Goal: Information Seeking & Learning: Learn about a topic

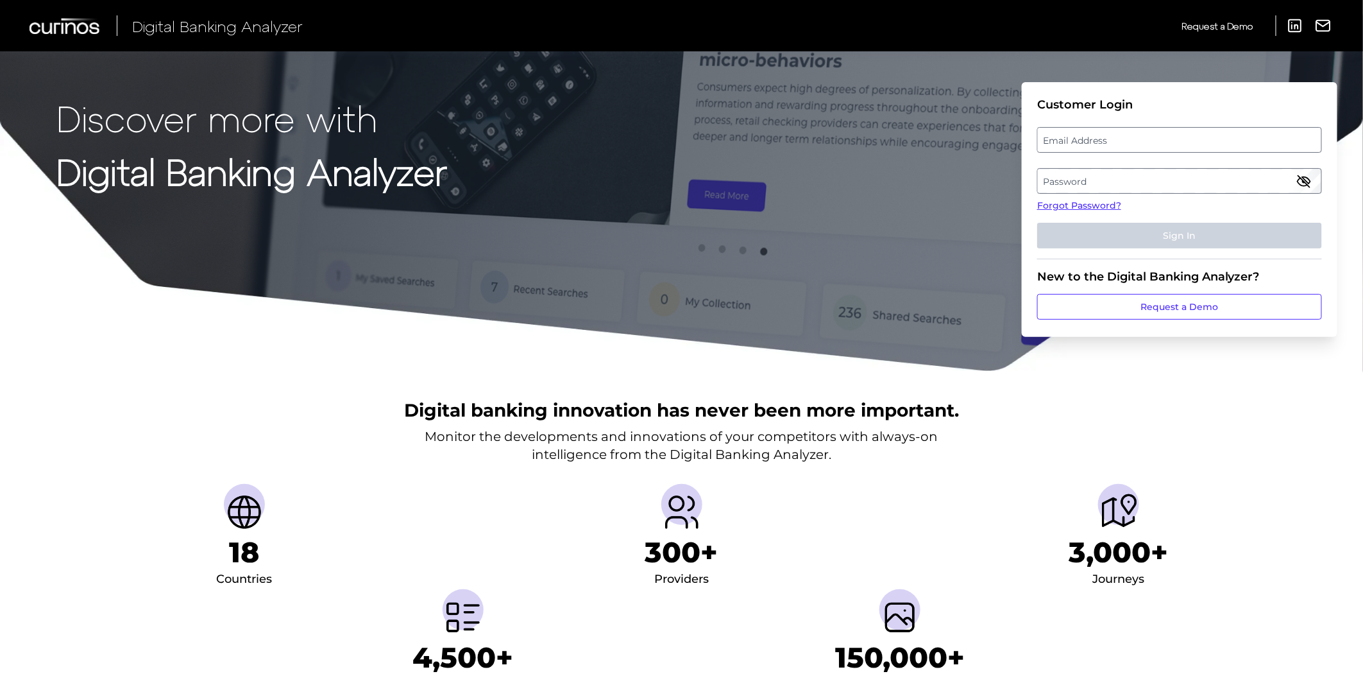
click at [1069, 133] on label "Email Address" at bounding box center [1179, 139] width 283 height 23
click at [1069, 133] on input "email" at bounding box center [1179, 140] width 285 height 26
type input "[PERSON_NAME][EMAIL_ADDRESS][PERSON_NAME][PERSON_NAME][DOMAIN_NAME]"
click at [1098, 186] on label "Password" at bounding box center [1179, 180] width 283 height 23
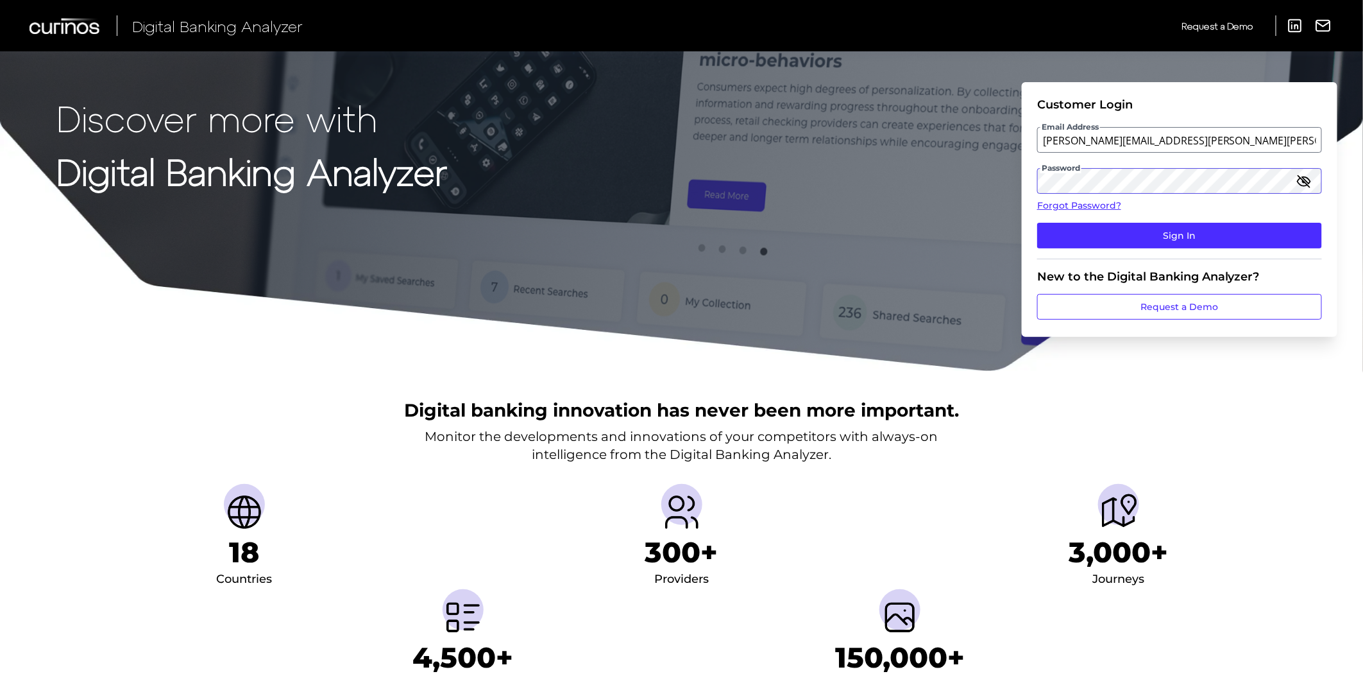
click at [1037, 223] on button "Sign In" at bounding box center [1179, 236] width 285 height 26
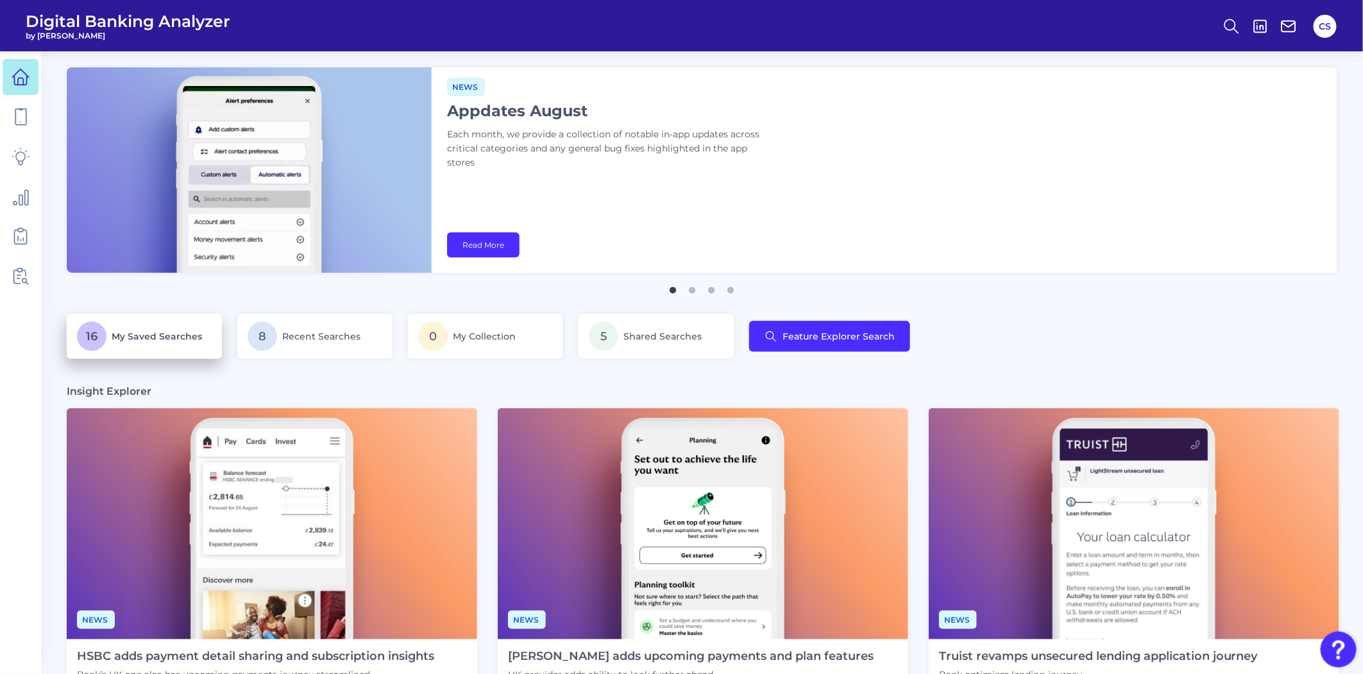
click at [181, 346] on p "16 My Saved Searches" at bounding box center [144, 336] width 135 height 30
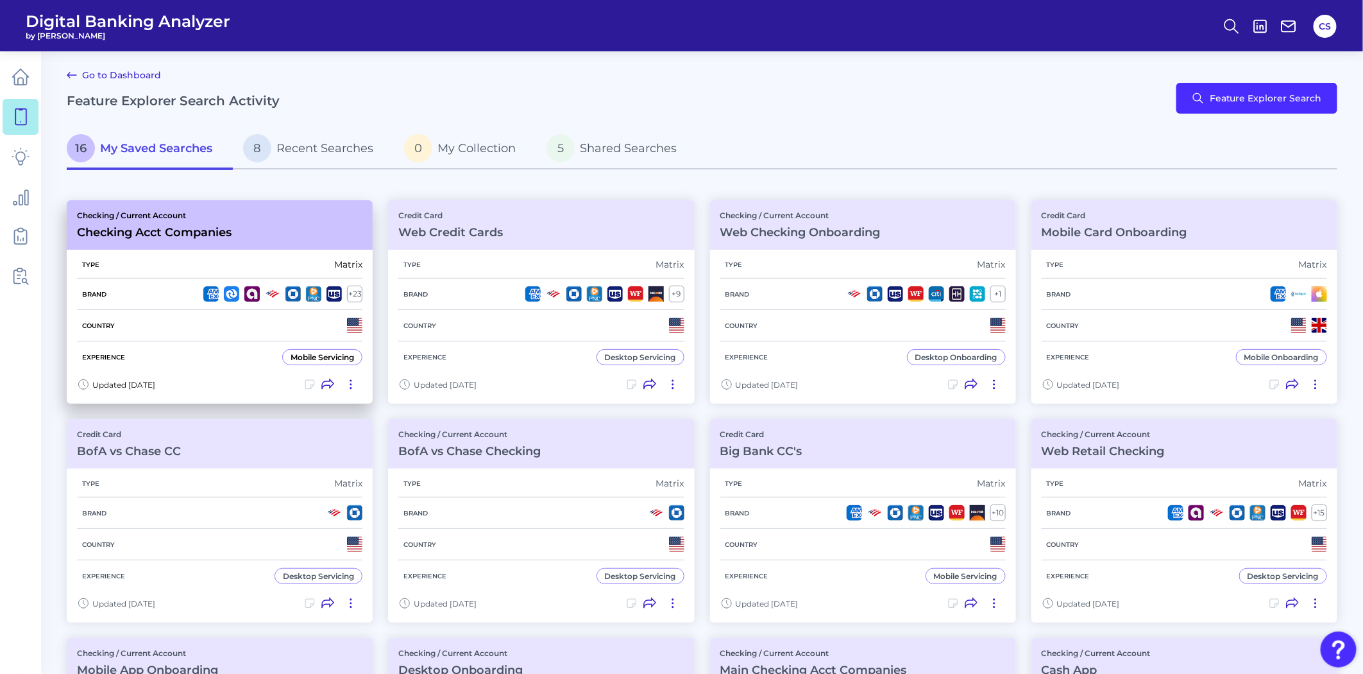
click at [217, 328] on div "Country" at bounding box center [219, 325] width 285 height 31
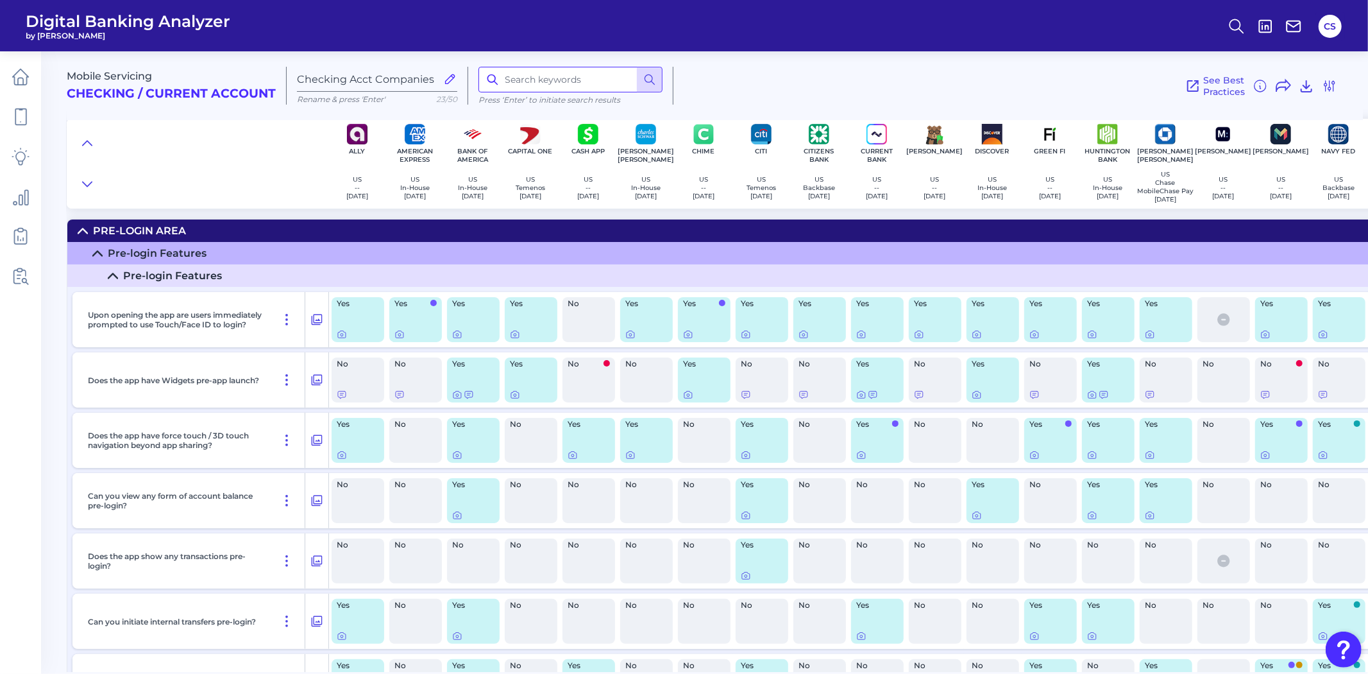
click at [561, 79] on input at bounding box center [571, 80] width 184 height 26
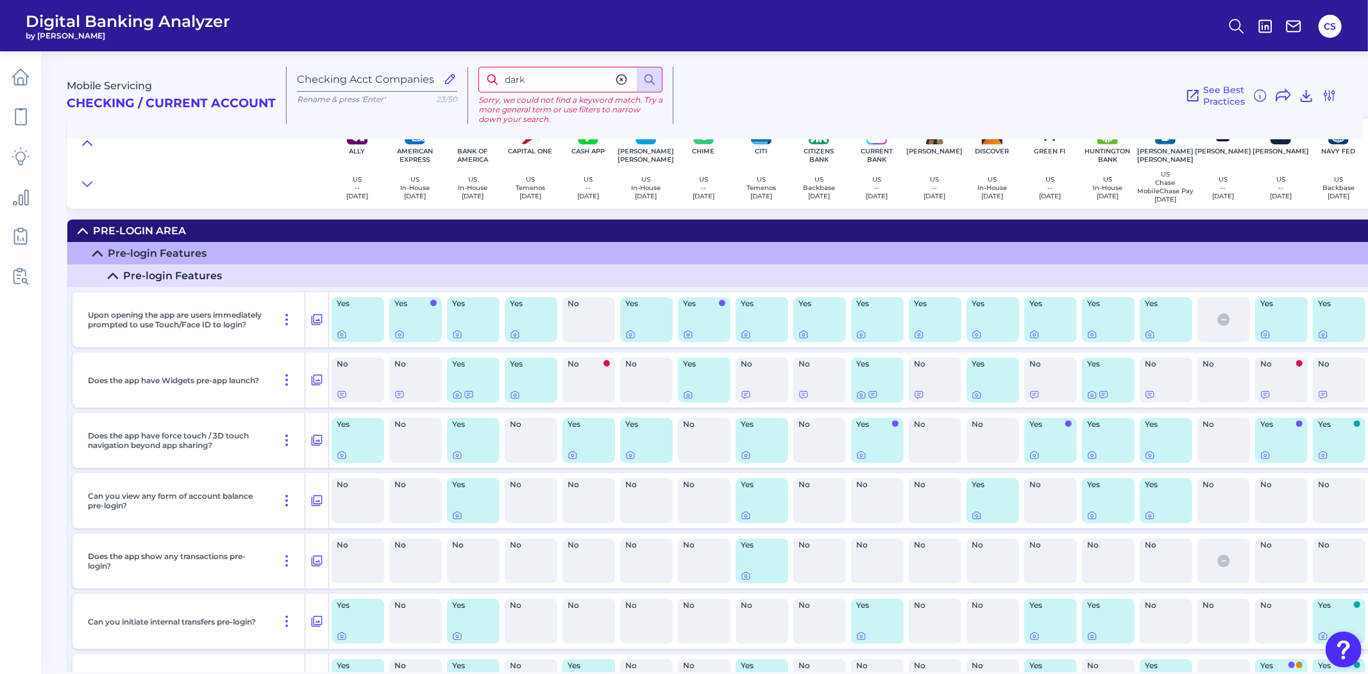
click at [522, 85] on input "dark" at bounding box center [571, 80] width 184 height 26
type input "d"
type input "mode"
click at [873, 67] on div "See Best Practices Filters Clear all filters Experience Reset Mobile Servicing …" at bounding box center [1006, 95] width 664 height 57
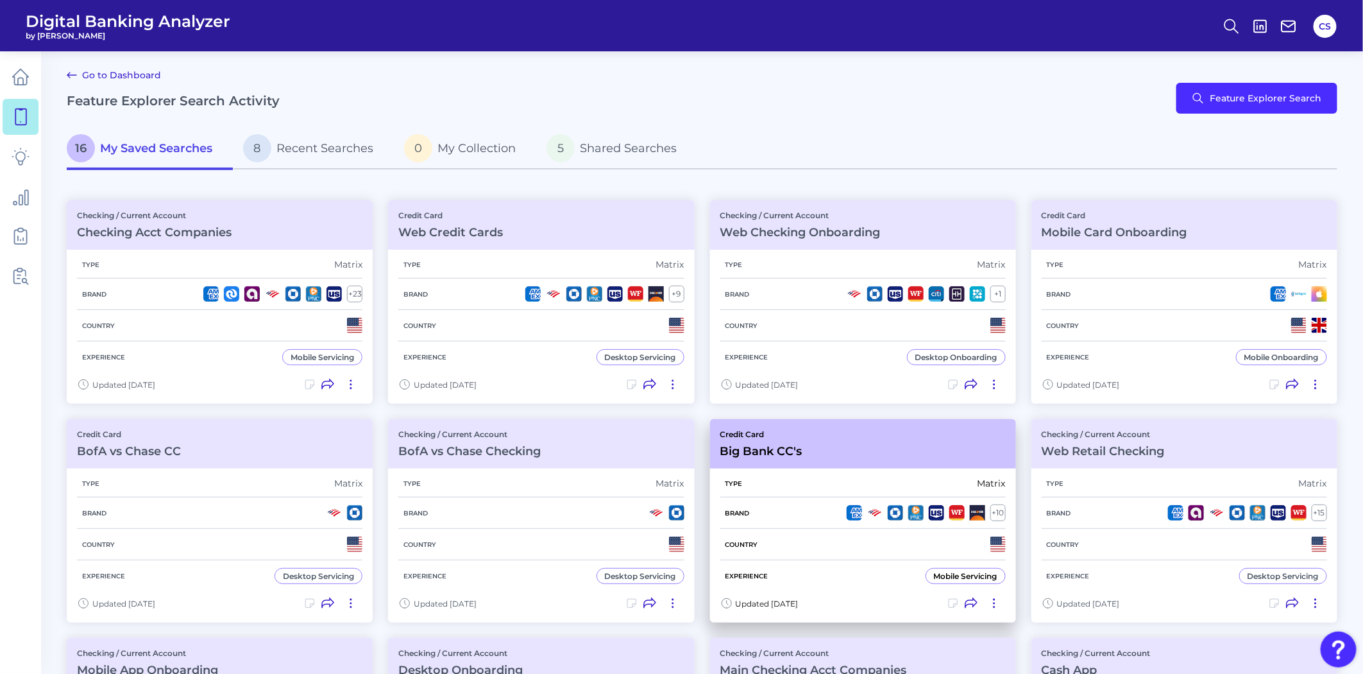
click at [818, 488] on div "Type Matrix" at bounding box center [862, 484] width 285 height 28
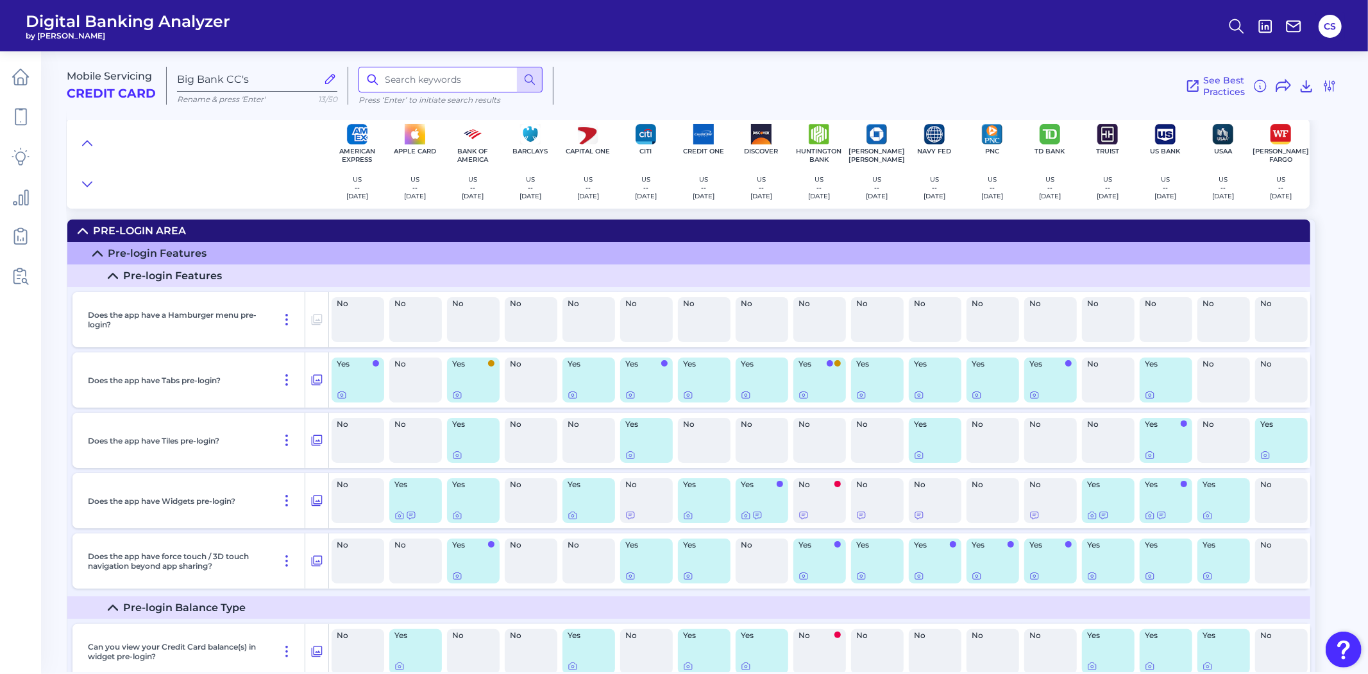
click at [434, 82] on input at bounding box center [451, 80] width 184 height 26
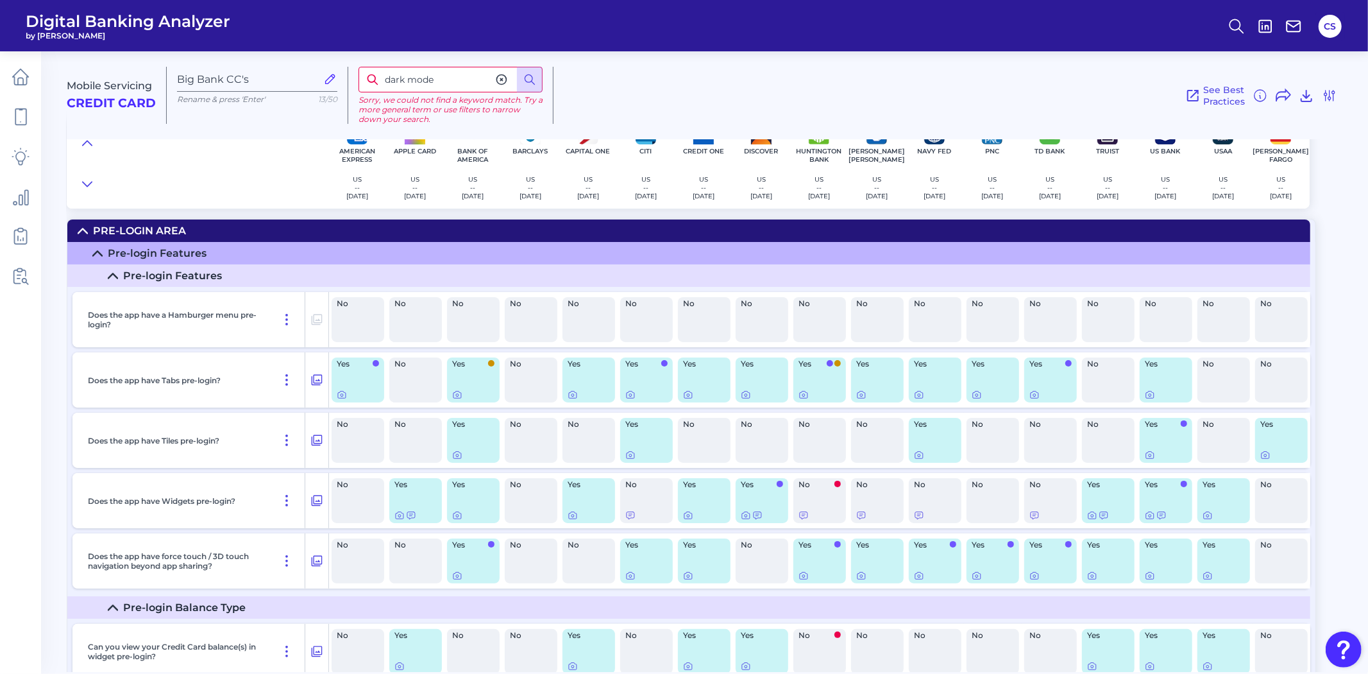
click at [432, 81] on input "dark mode" at bounding box center [451, 80] width 184 height 26
type input "dark"
drag, startPoint x: 432, startPoint y: 81, endPoint x: 357, endPoint y: 81, distance: 75.7
click at [359, 81] on input "dark" at bounding box center [451, 80] width 184 height 26
type input "s"
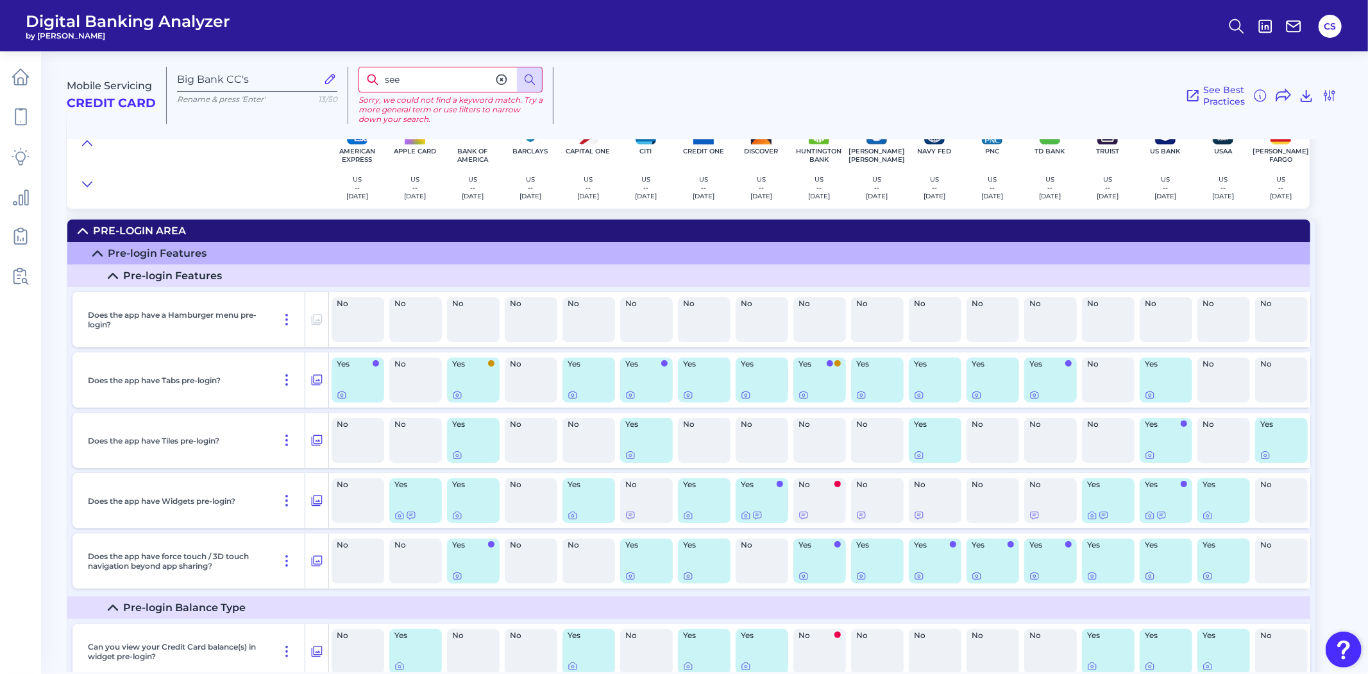
type input "see"
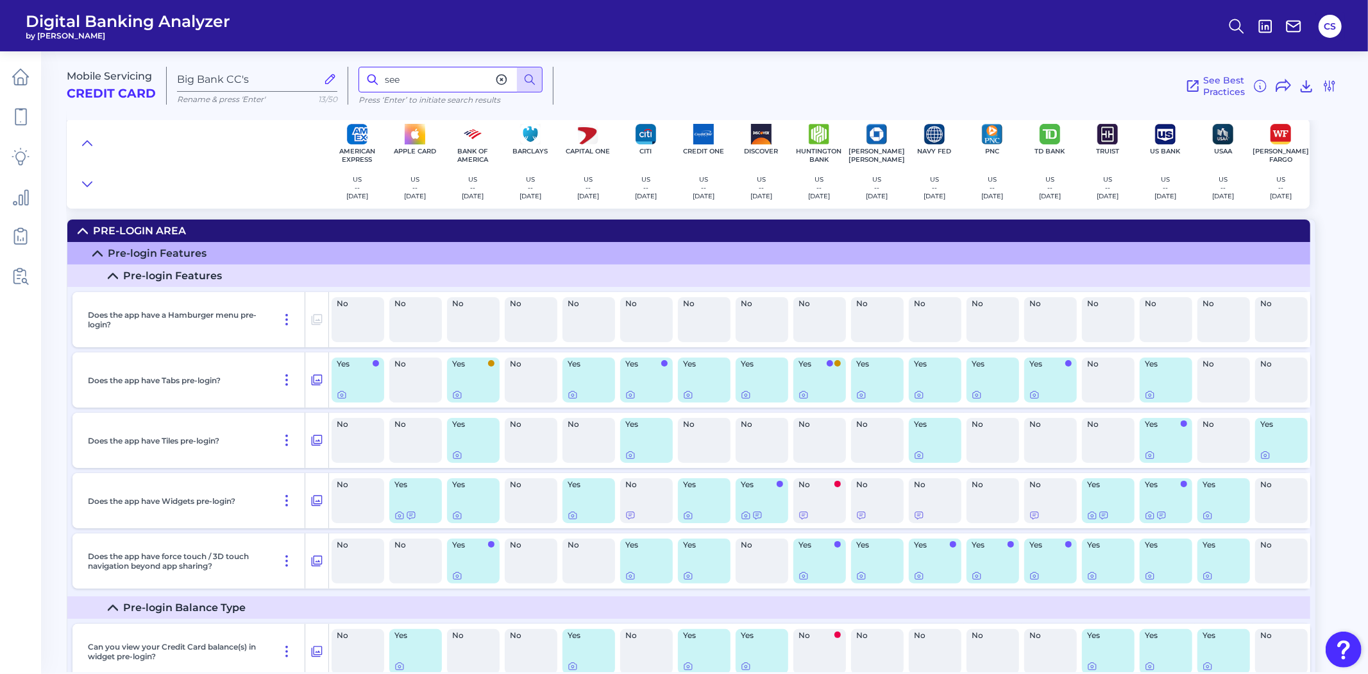
scroll to position [3637, 0]
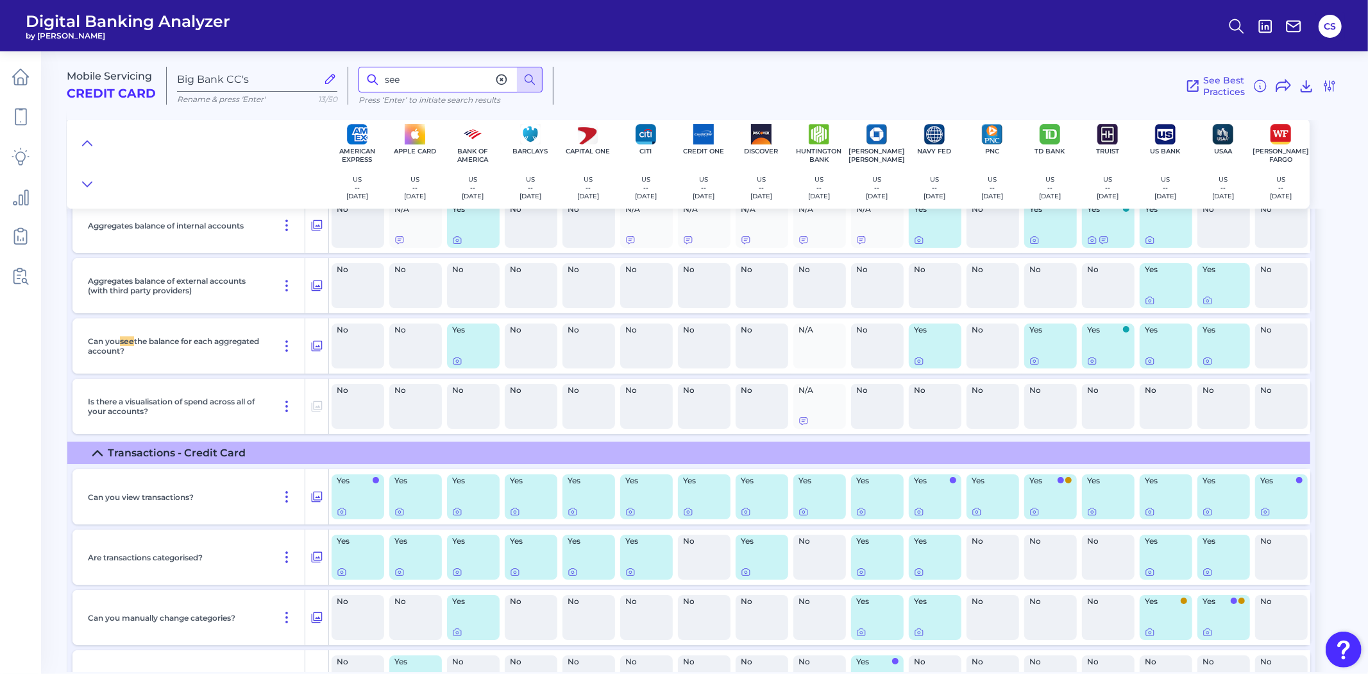
click at [307, 72] on div "Mobile Servicing Credit Card Big Bank CC's Rename & press 'Enter' 13/50 see Pre…" at bounding box center [715, 80] width 1296 height 79
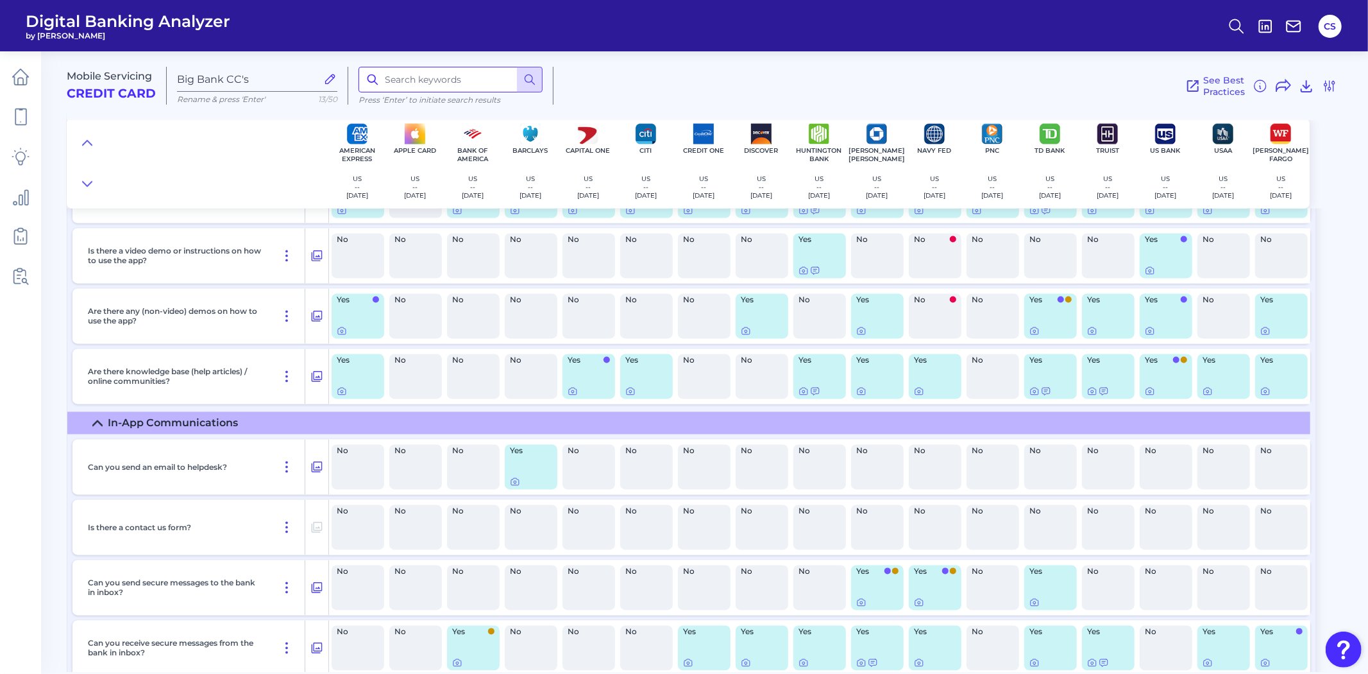
scroll to position [18772, 0]
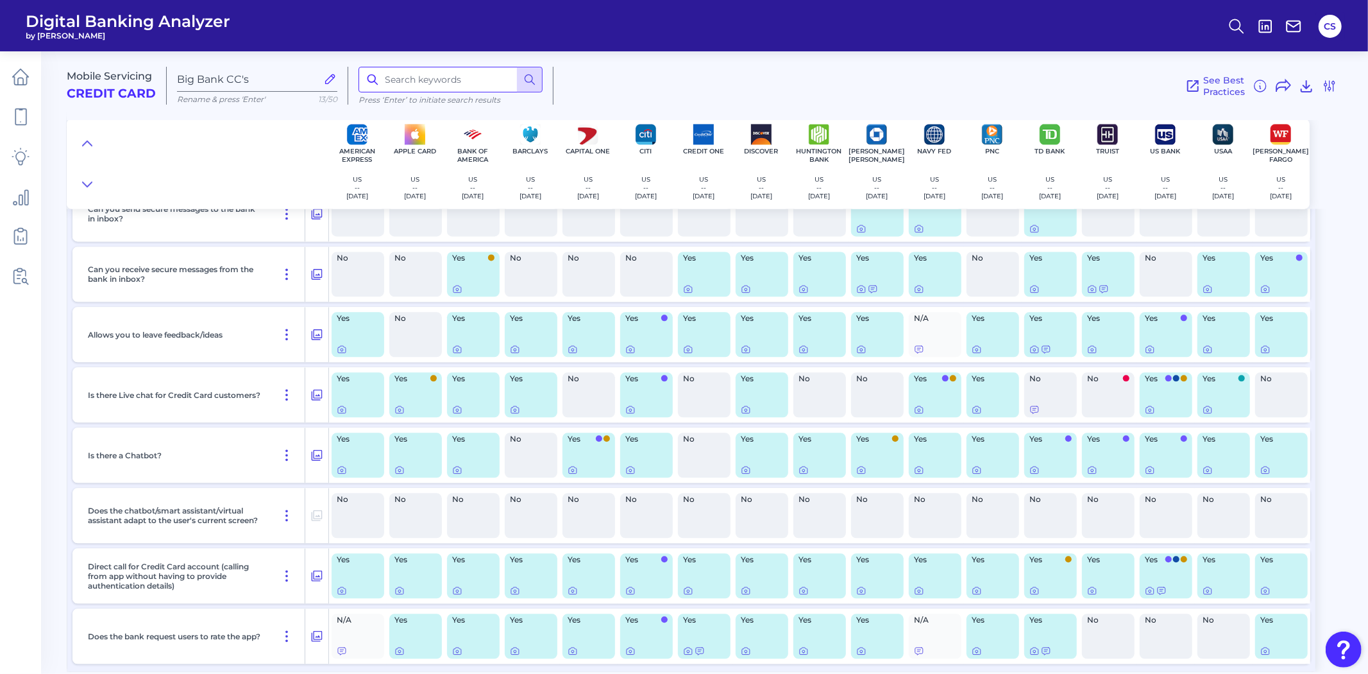
click at [433, 87] on input at bounding box center [451, 80] width 184 height 26
type input "settings"
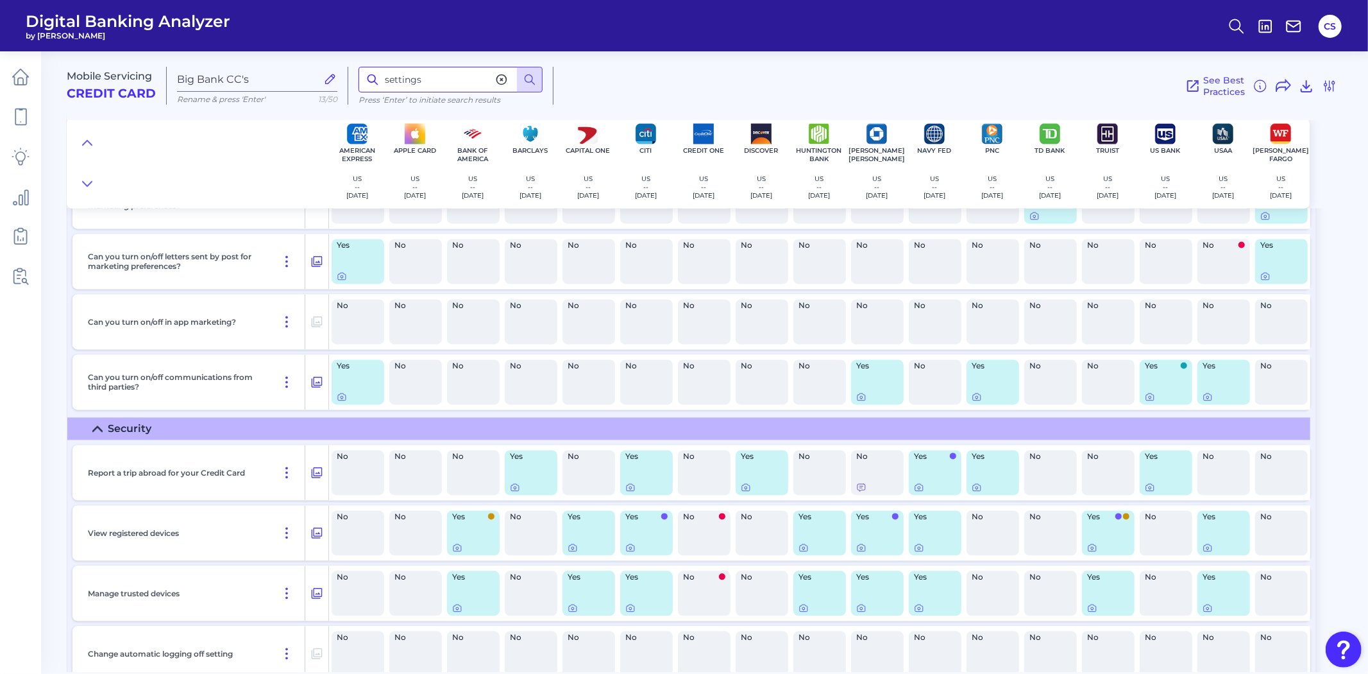
scroll to position [10147, 0]
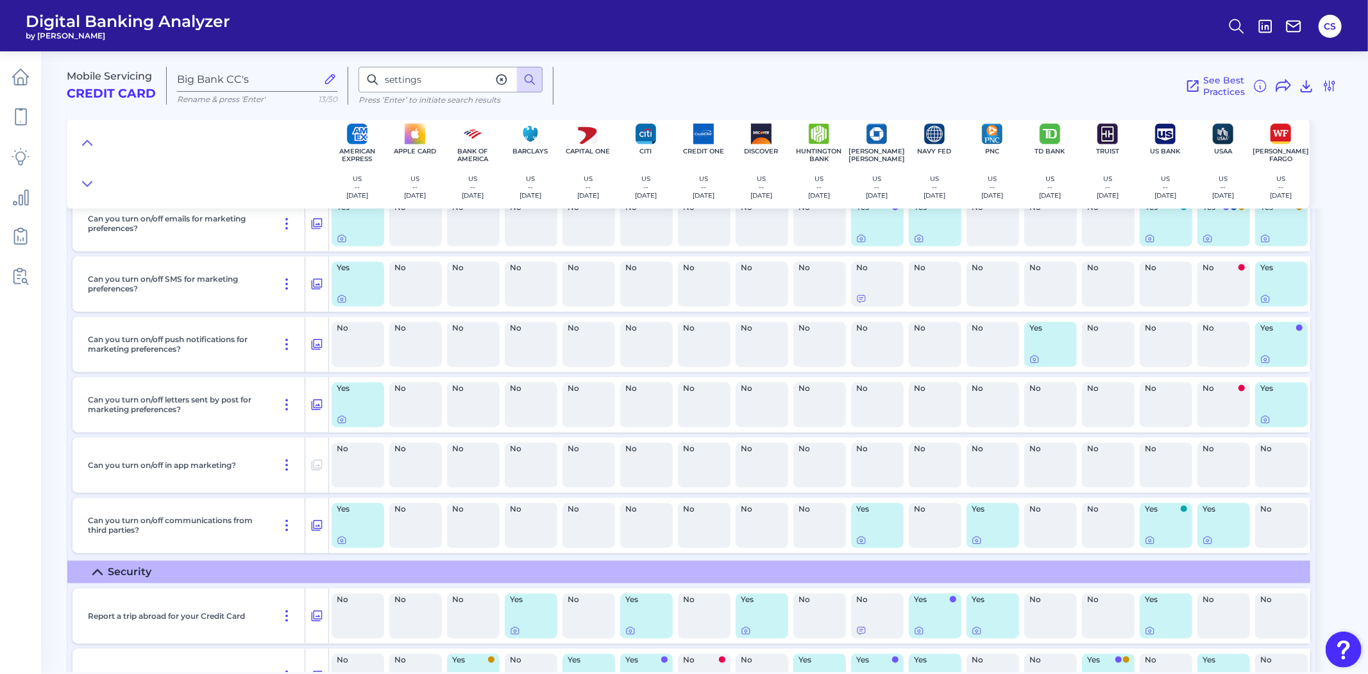
click at [813, 89] on div "See Best Practices Filters Clear all filters Experience Reset Mobile Servicing …" at bounding box center [946, 86] width 784 height 38
drag, startPoint x: 438, startPoint y: 79, endPoint x: 241, endPoint y: 37, distance: 202.1
click at [241, 37] on div "Digital Banking Analyzer by Curinos CS Mobile Servicing Credit Card Big Bank CC…" at bounding box center [684, 337] width 1368 height 674
type input "budget"
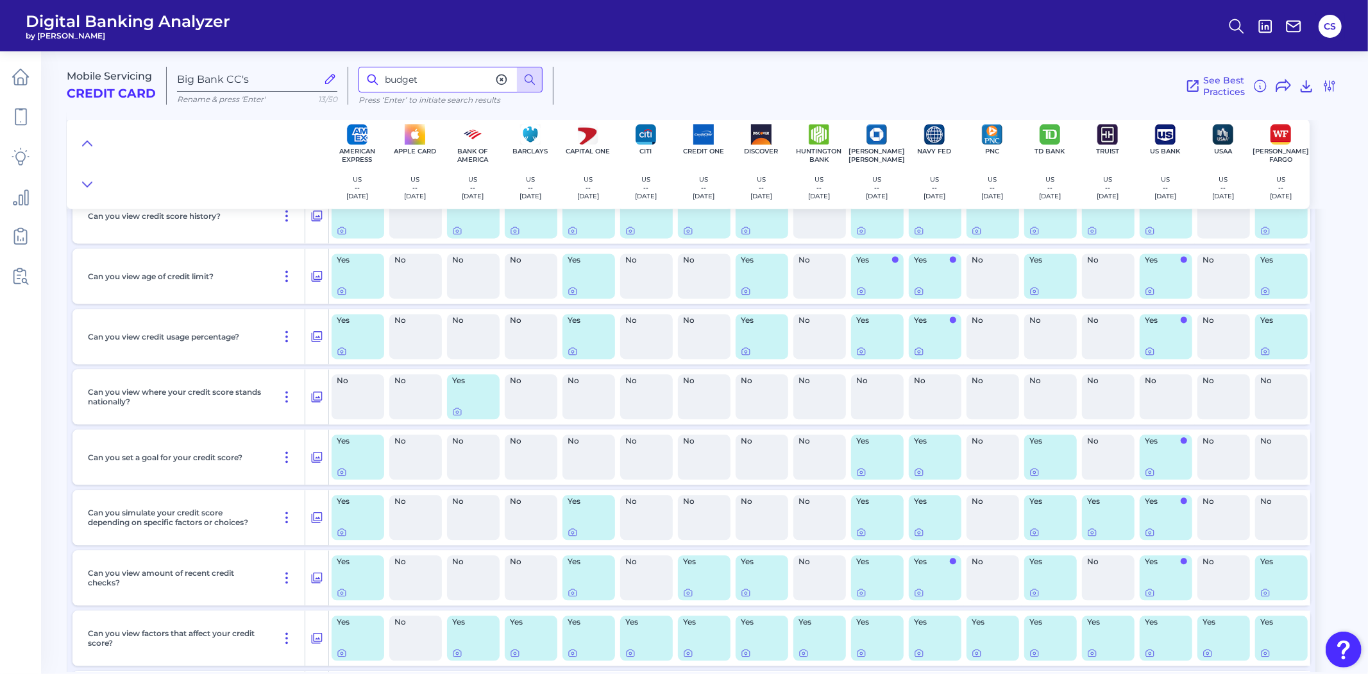
scroll to position [14696, 0]
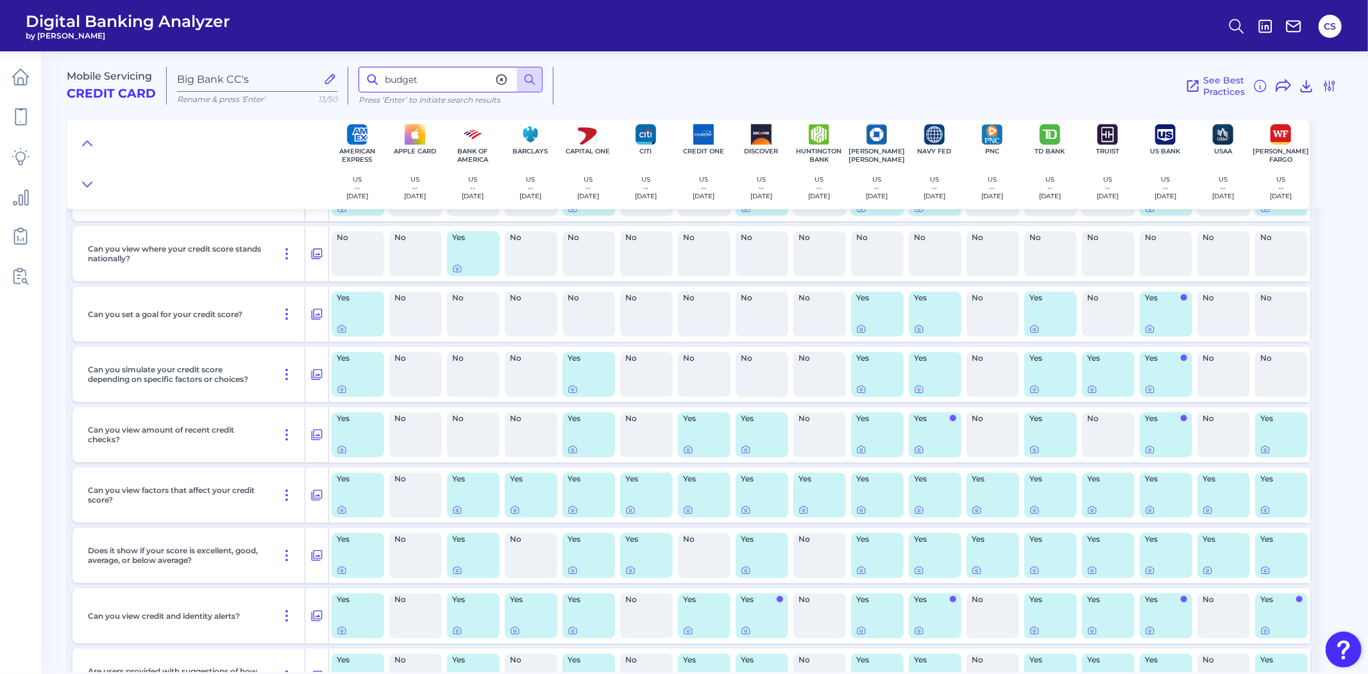
drag, startPoint x: 434, startPoint y: 73, endPoint x: 203, endPoint y: 10, distance: 239.5
click at [221, 26] on div "Digital Banking Analyzer by Curinos CS Mobile Servicing Credit Card Big Bank CC…" at bounding box center [684, 337] width 1368 height 674
type input "spending"
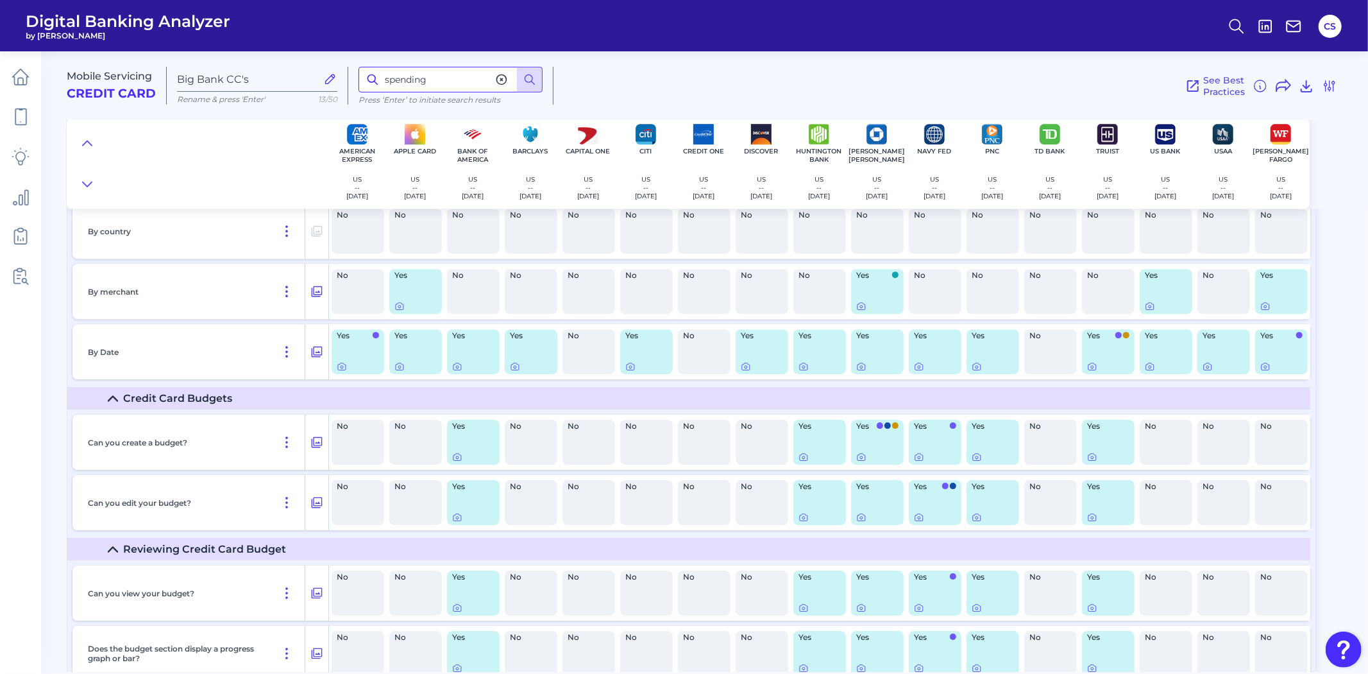
scroll to position [15372, 0]
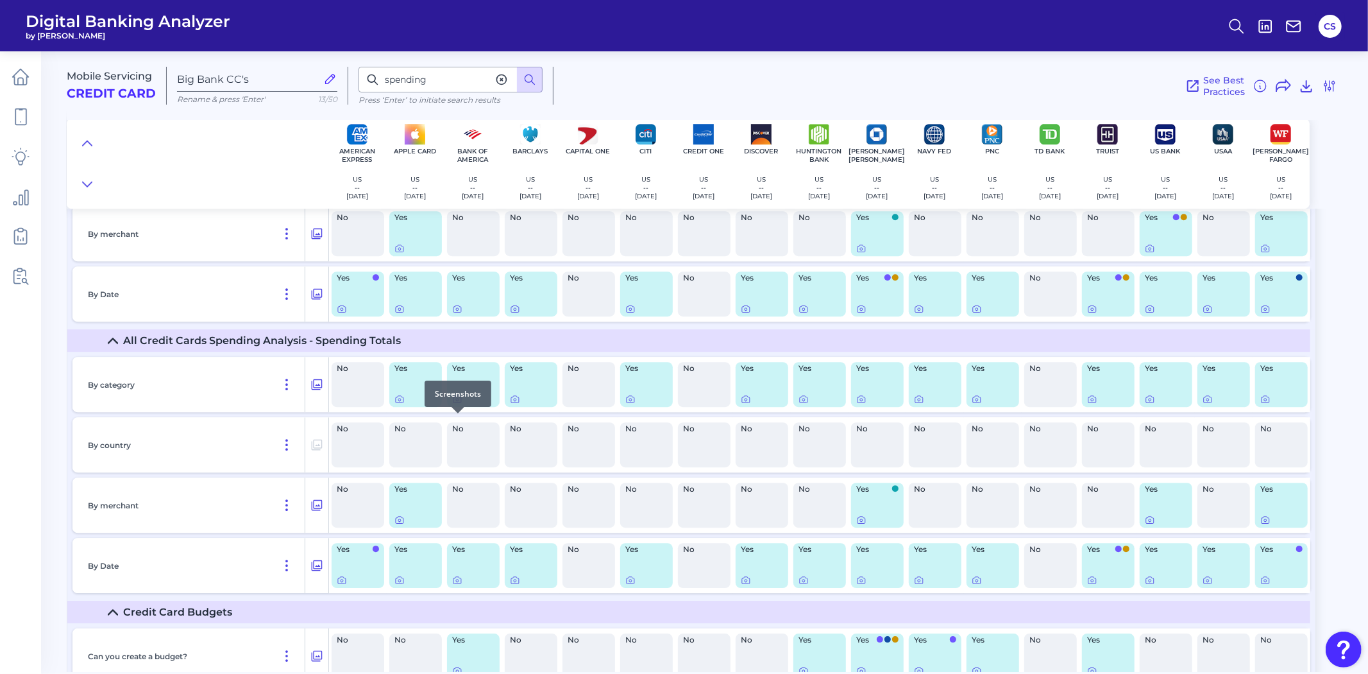
click at [455, 404] on icon at bounding box center [457, 399] width 10 height 10
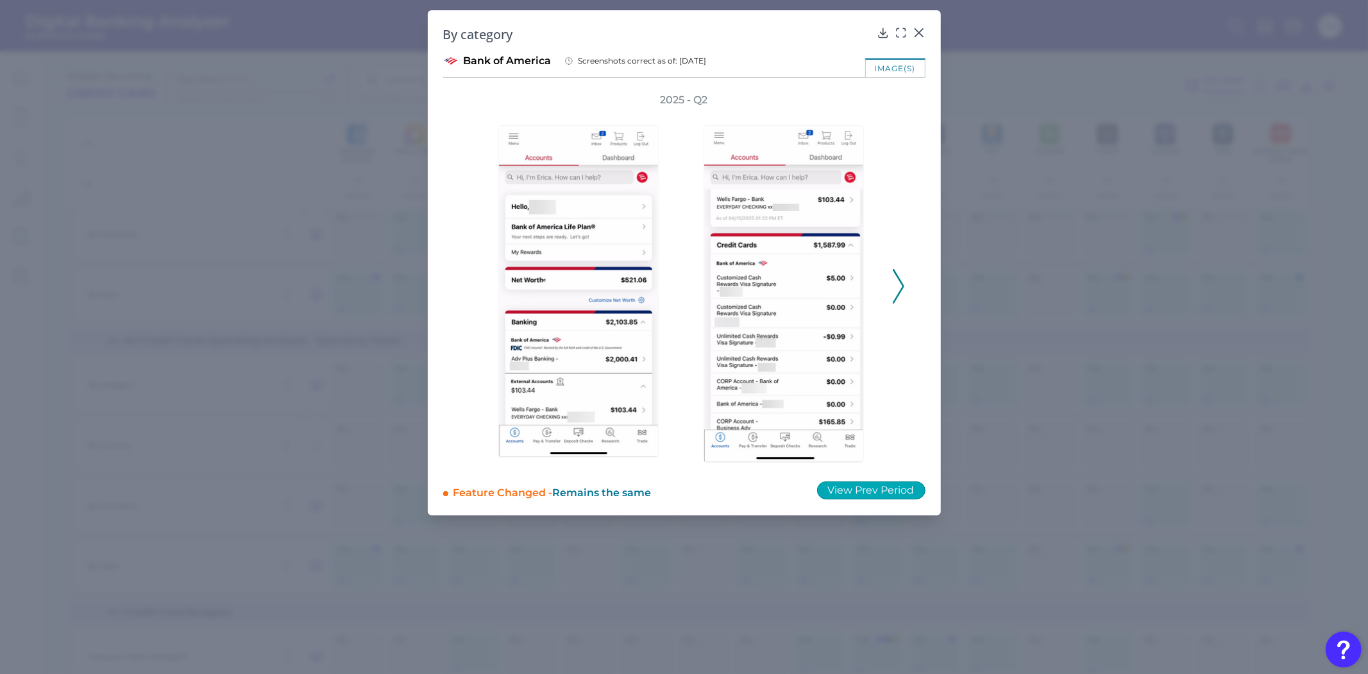
click at [860, 485] on button "View Prev Period" at bounding box center [871, 490] width 108 height 18
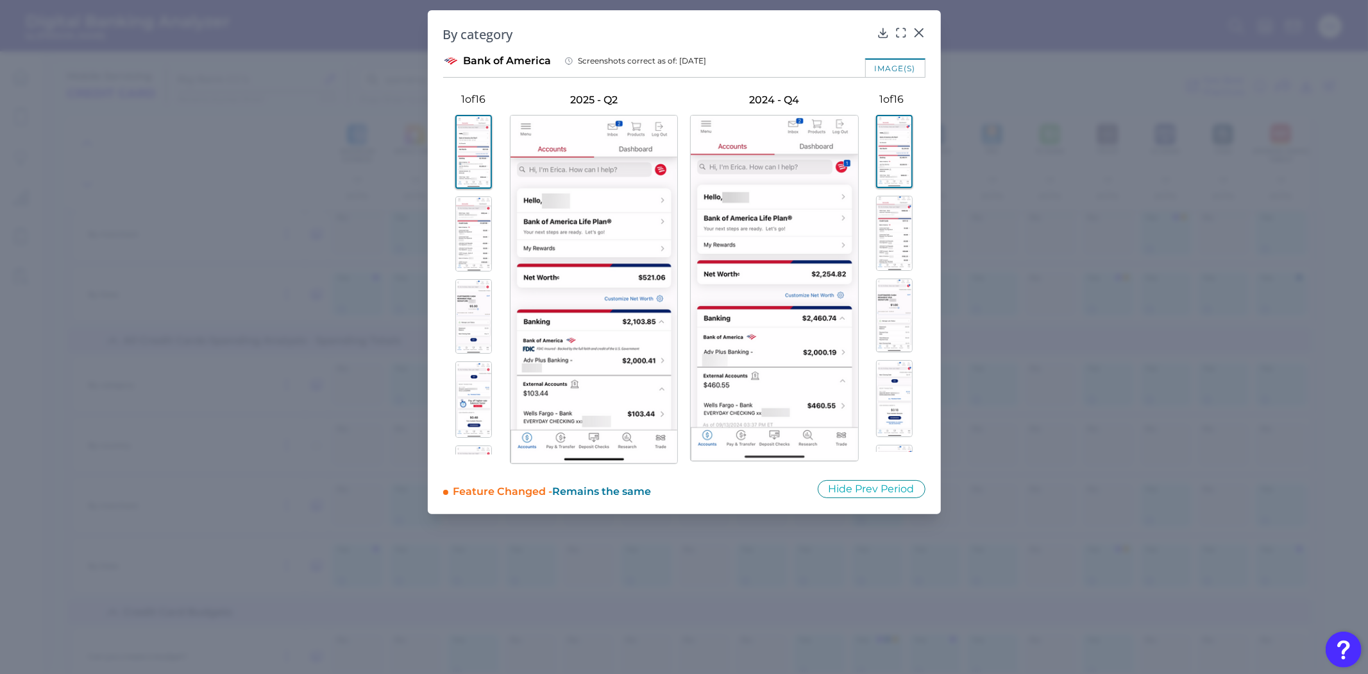
click at [890, 244] on img at bounding box center [894, 233] width 37 height 75
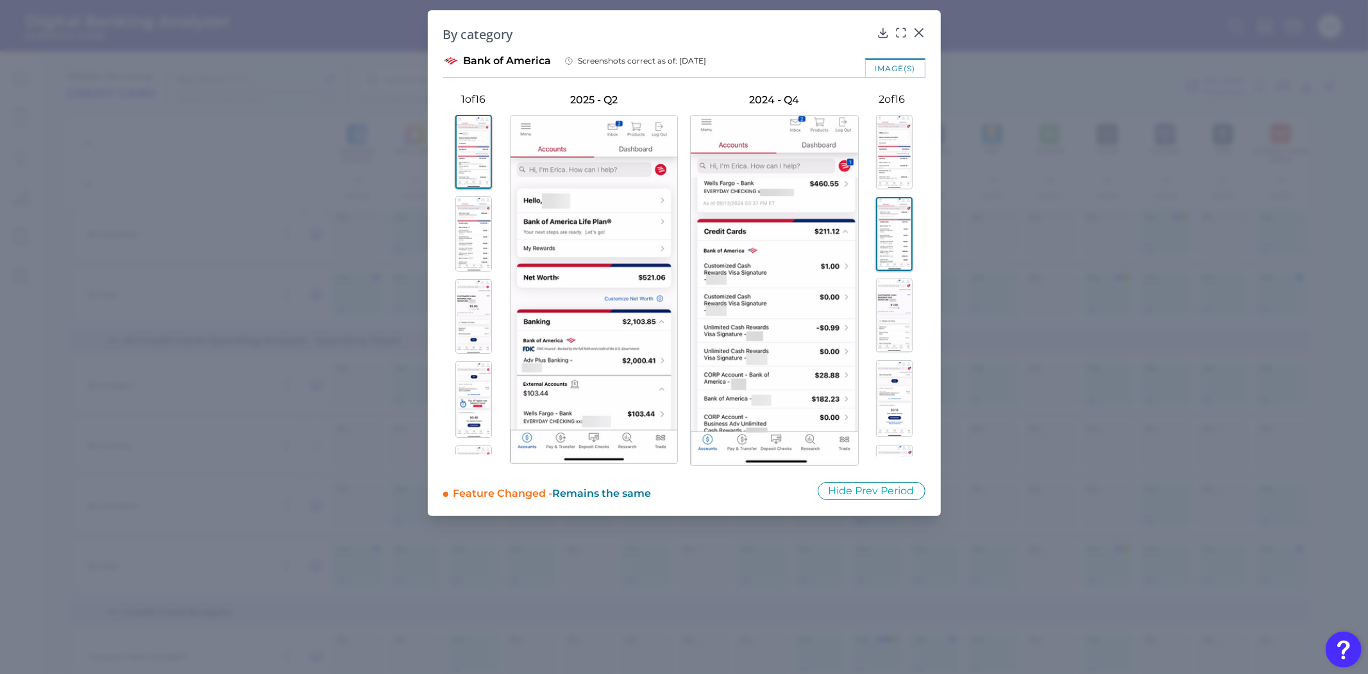
click at [886, 310] on img at bounding box center [894, 315] width 37 height 74
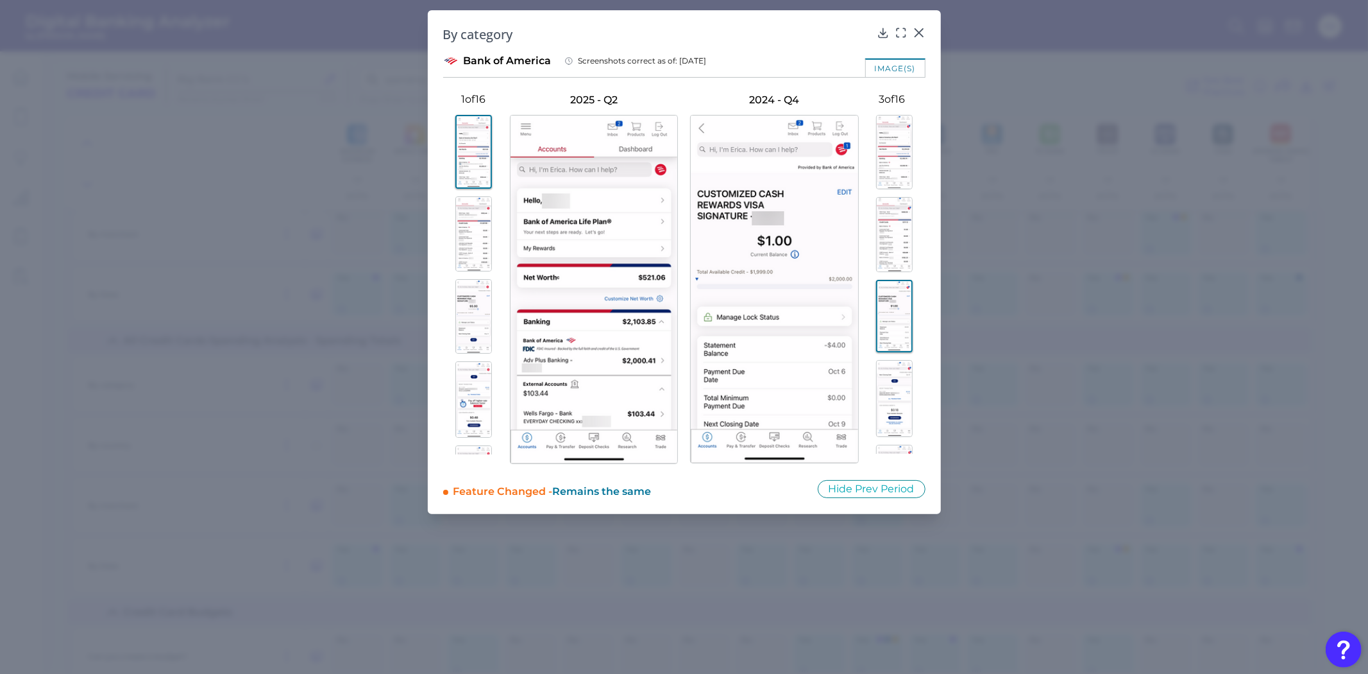
click at [887, 394] on img at bounding box center [894, 398] width 37 height 77
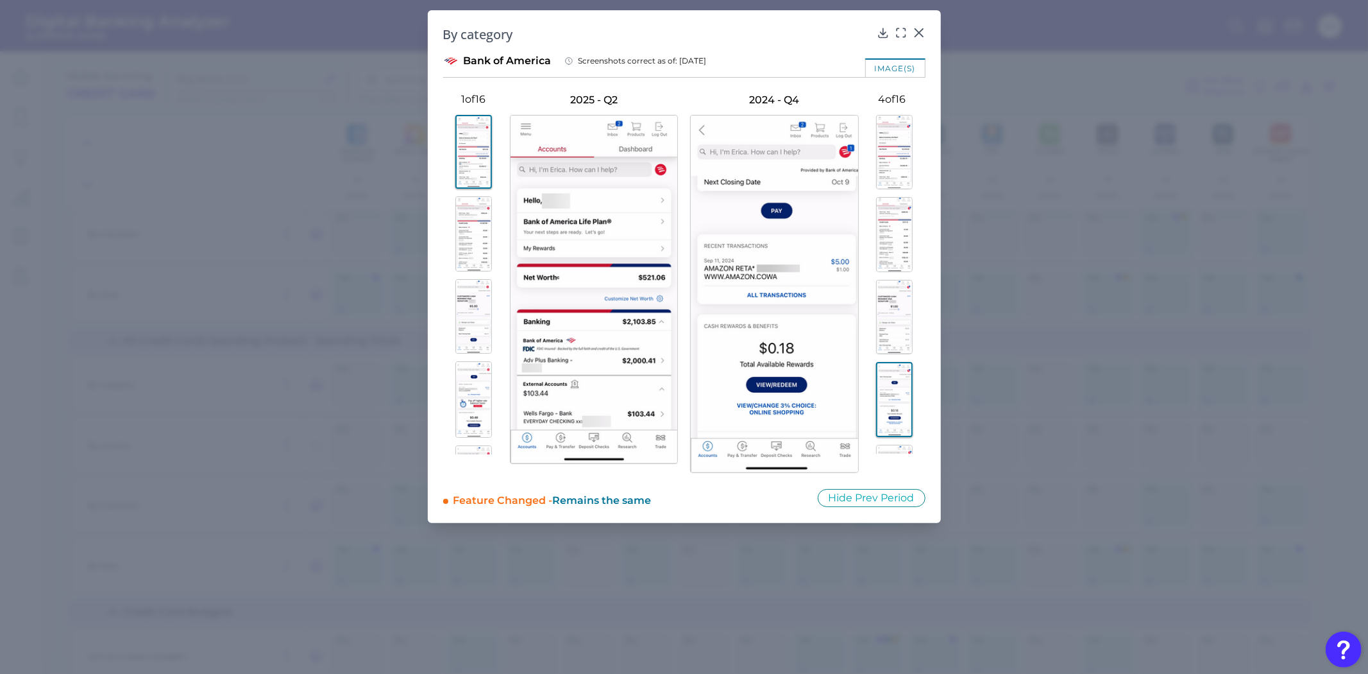
scroll to position [142, 0]
click at [894, 405] on img at bounding box center [894, 424] width 37 height 74
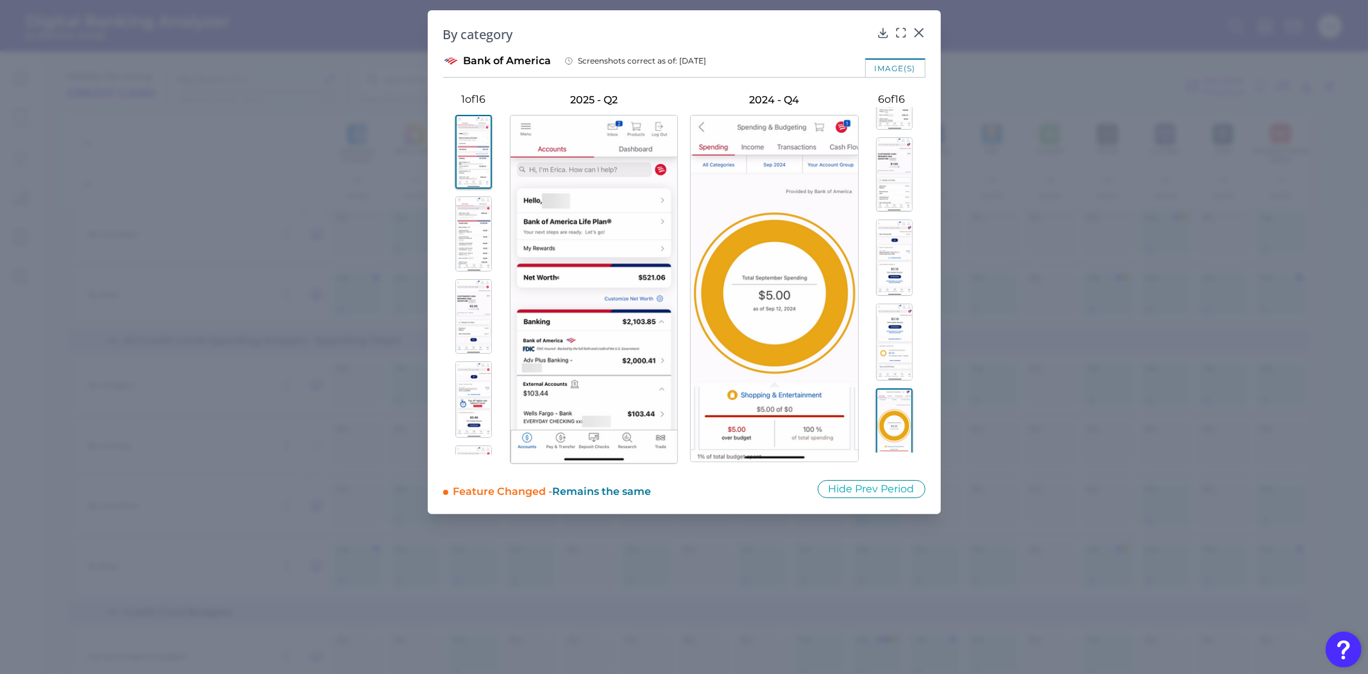
click at [478, 300] on img at bounding box center [473, 316] width 37 height 74
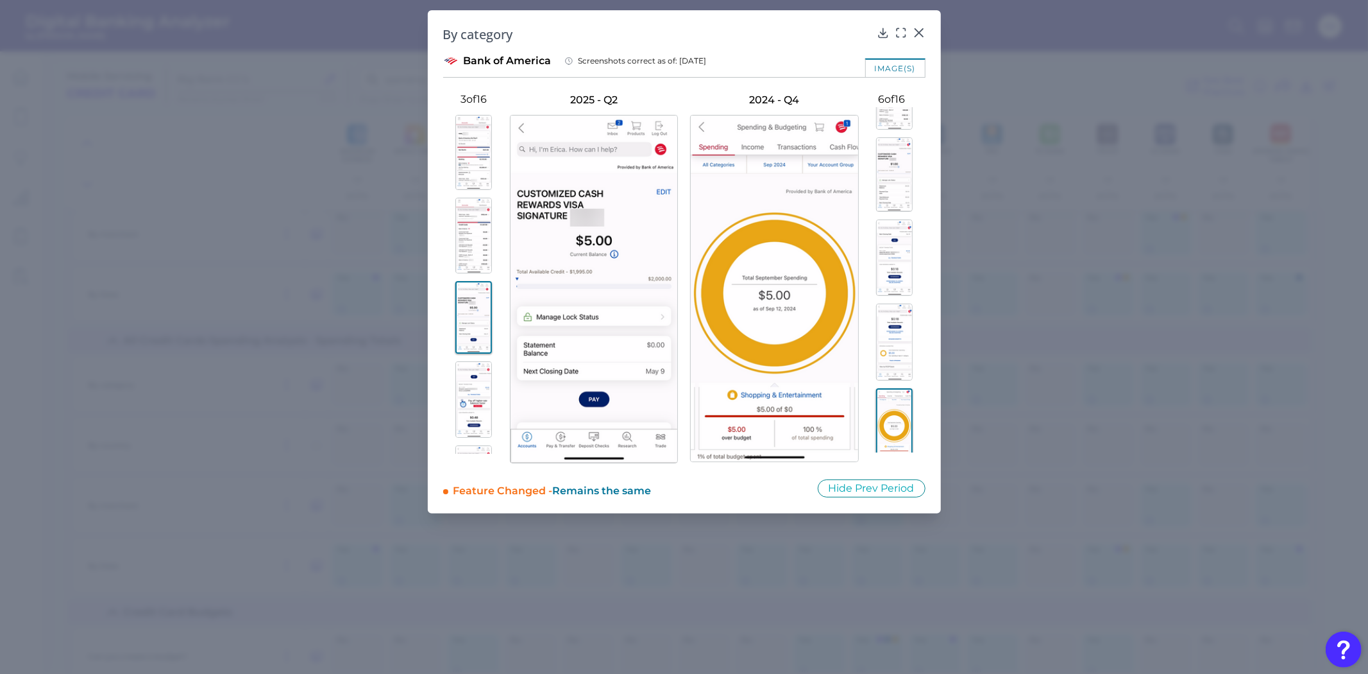
click at [460, 364] on img at bounding box center [473, 399] width 37 height 76
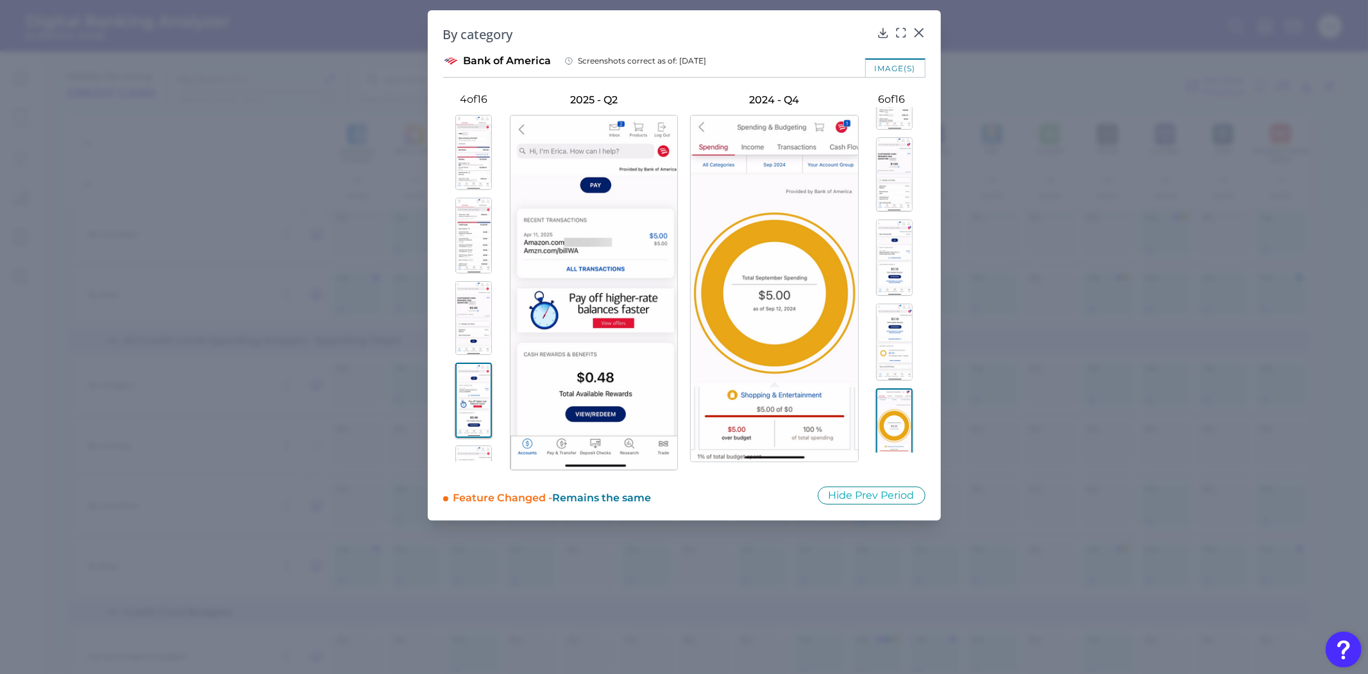
scroll to position [214, 0]
click at [468, 414] on img at bounding box center [473, 436] width 37 height 74
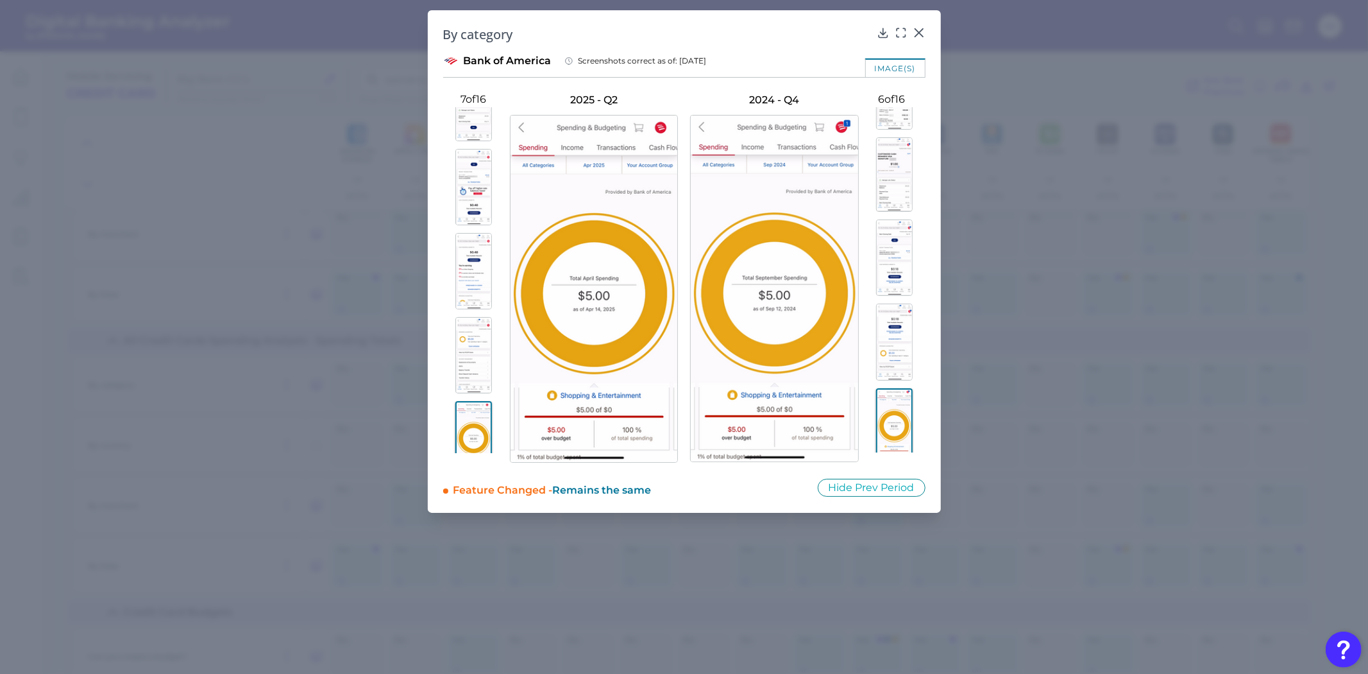
scroll to position [498, 0]
click at [455, 253] on img at bounding box center [473, 233] width 37 height 74
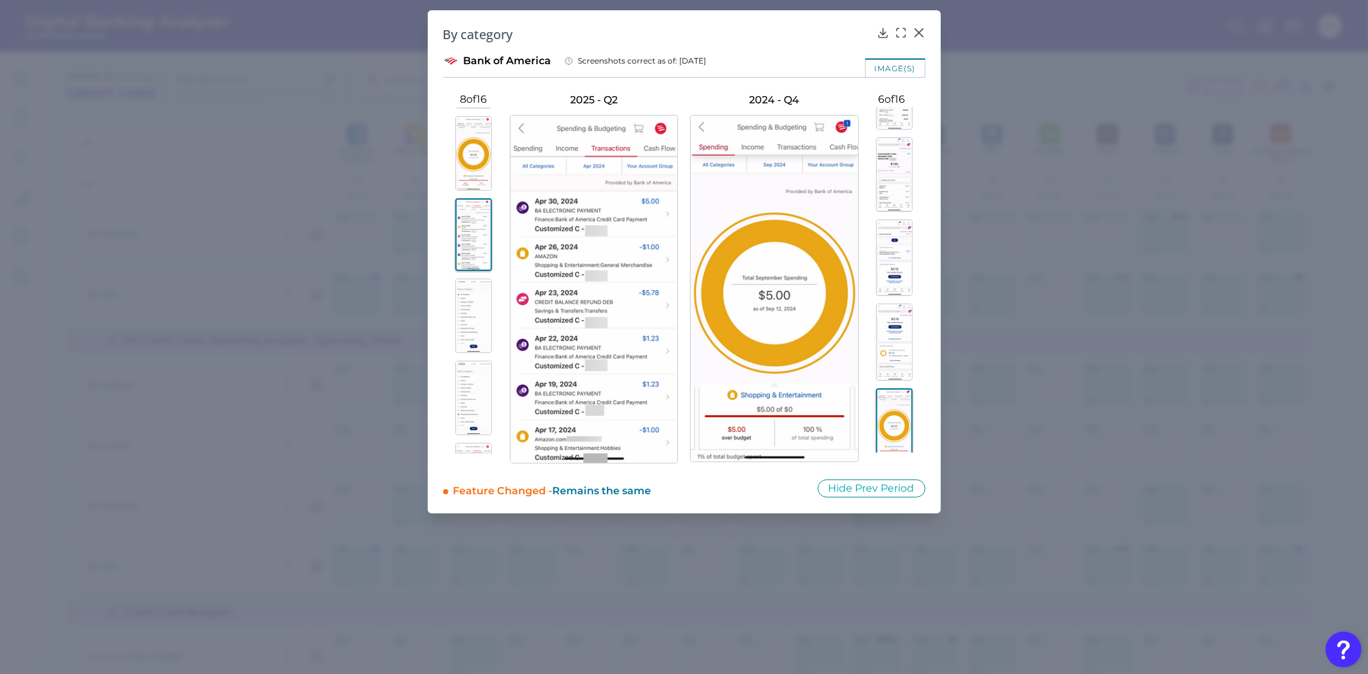
click at [459, 304] on img at bounding box center [473, 315] width 37 height 74
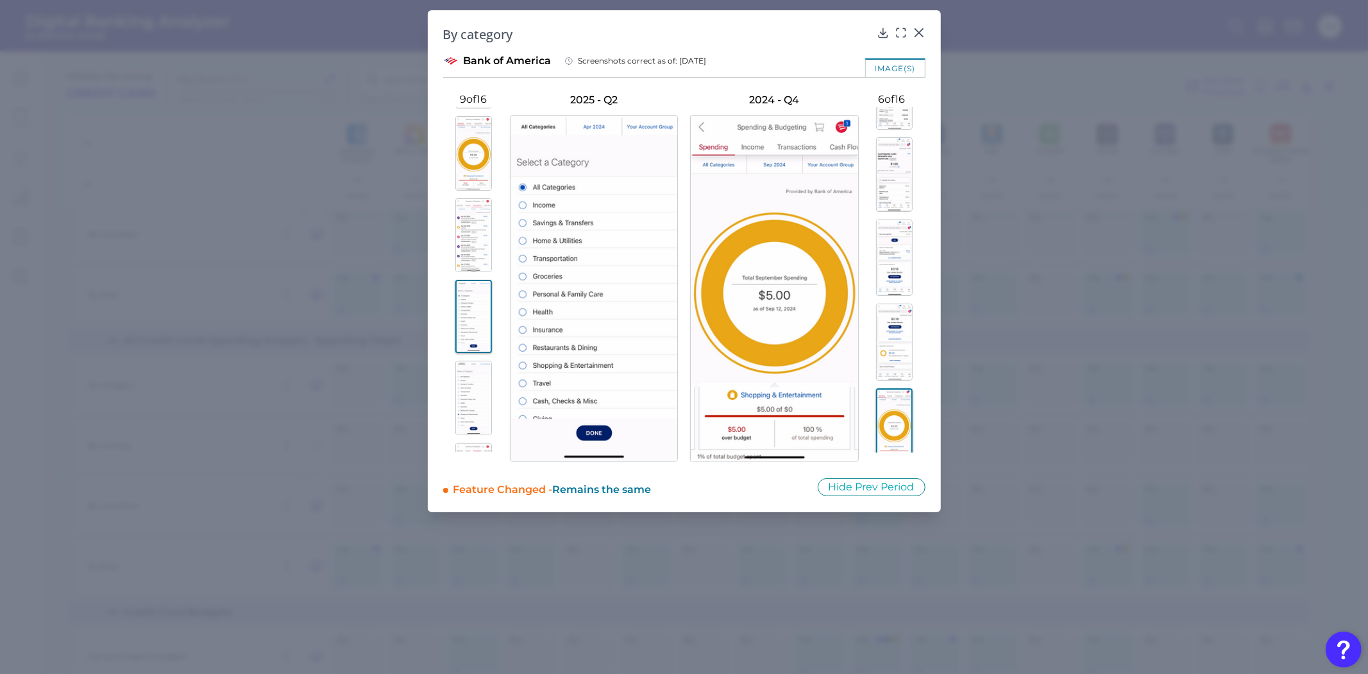
click at [461, 377] on img at bounding box center [473, 398] width 37 height 74
click at [463, 338] on img at bounding box center [473, 317] width 37 height 74
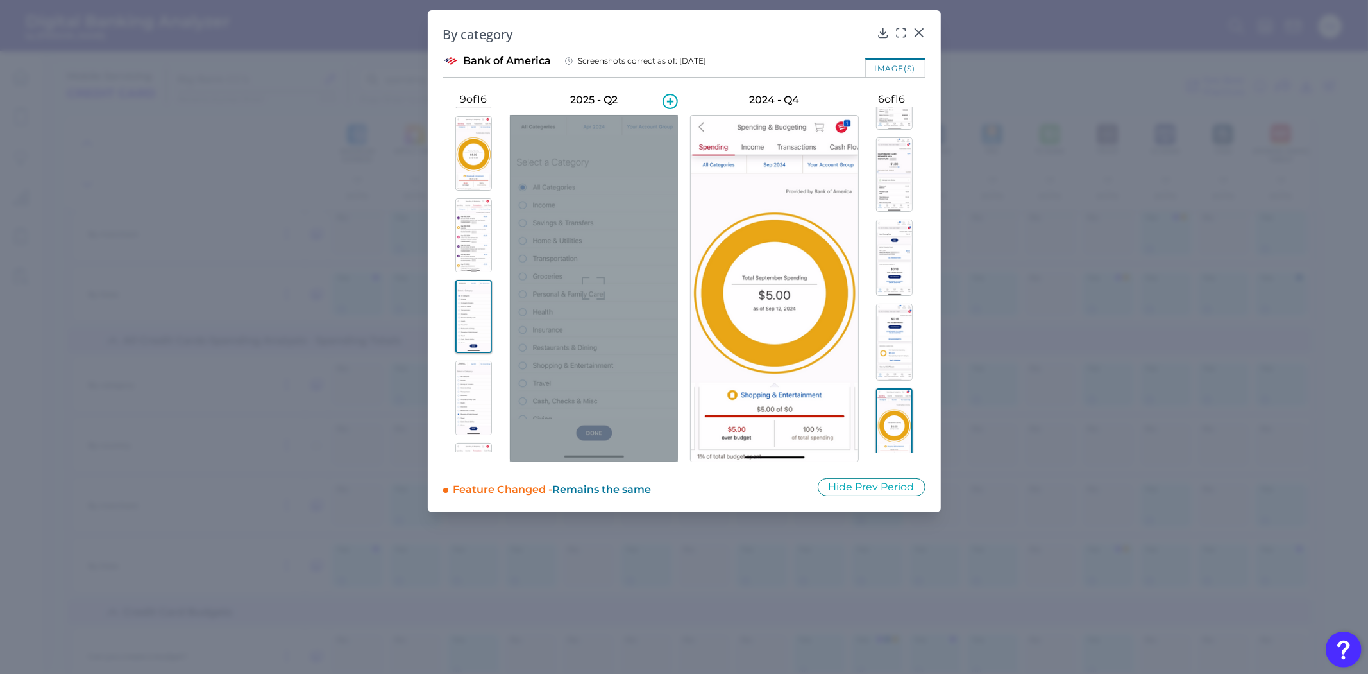
click at [590, 305] on div at bounding box center [594, 288] width 168 height 346
click at [588, 296] on icon at bounding box center [593, 287] width 23 height 23
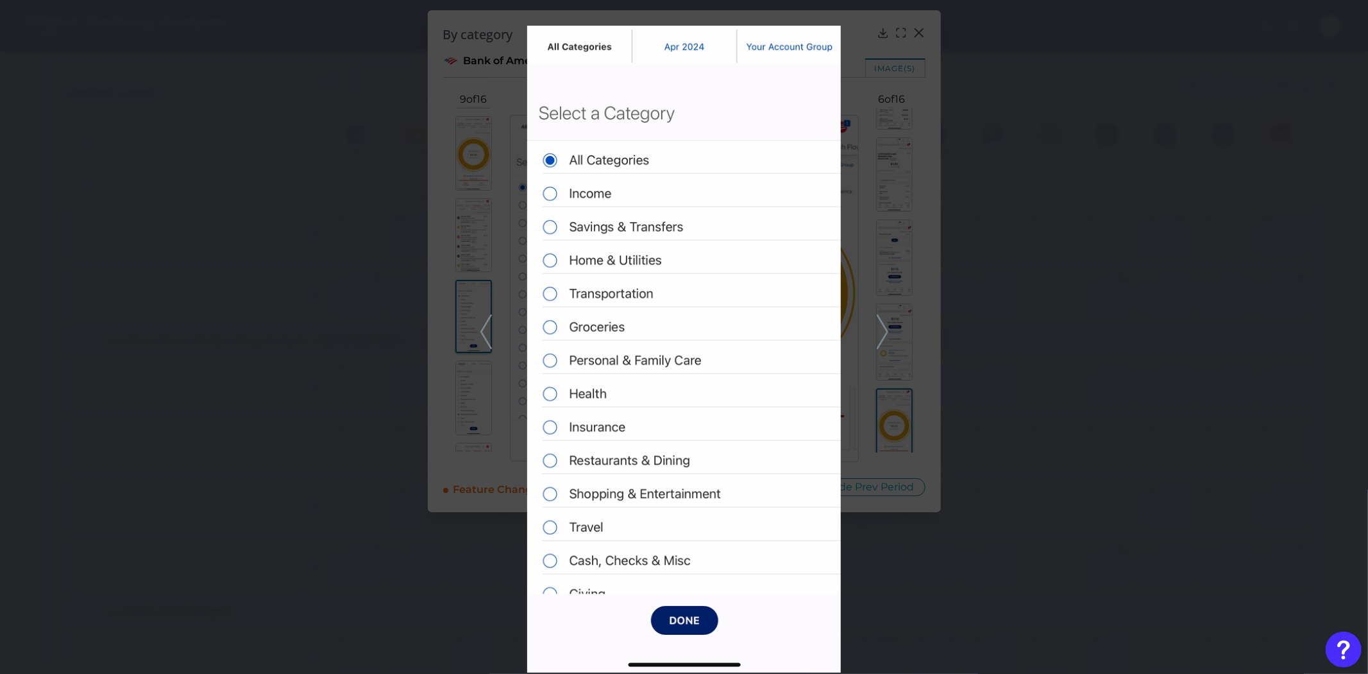
click at [880, 335] on icon at bounding box center [883, 331] width 12 height 35
click at [881, 334] on icon at bounding box center [883, 331] width 12 height 35
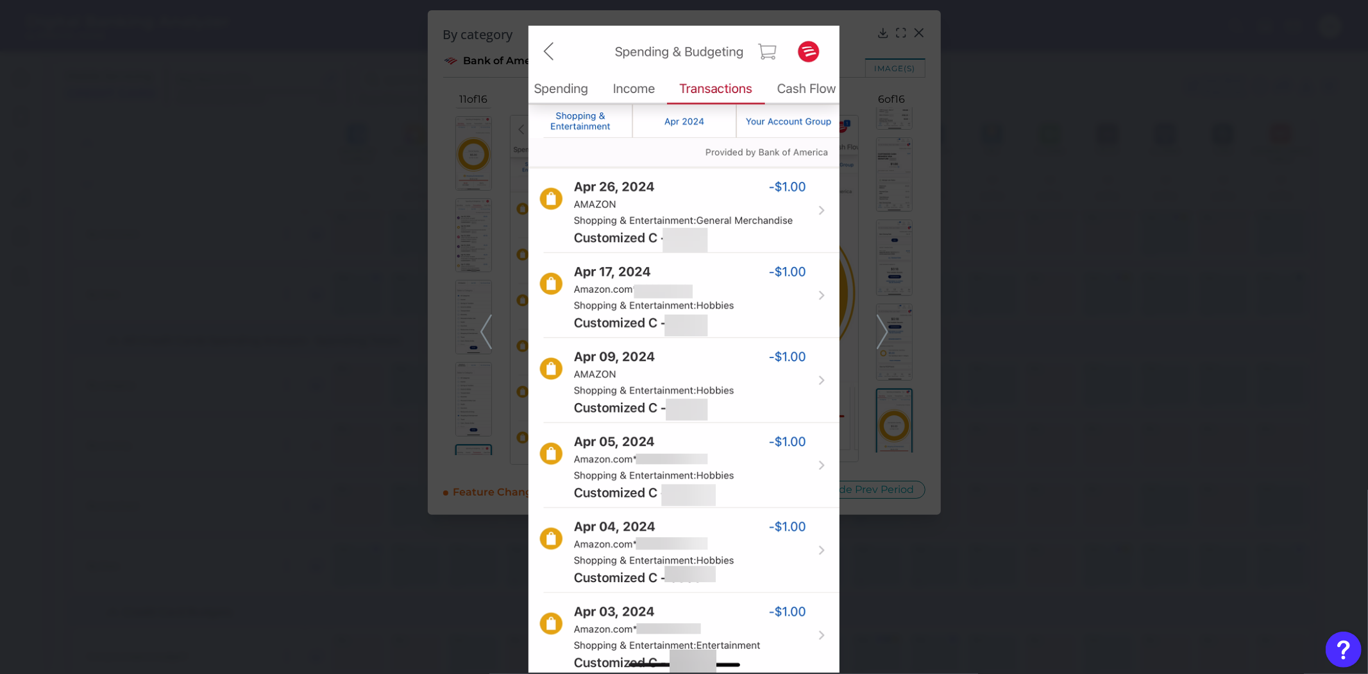
click at [881, 334] on icon at bounding box center [883, 331] width 12 height 35
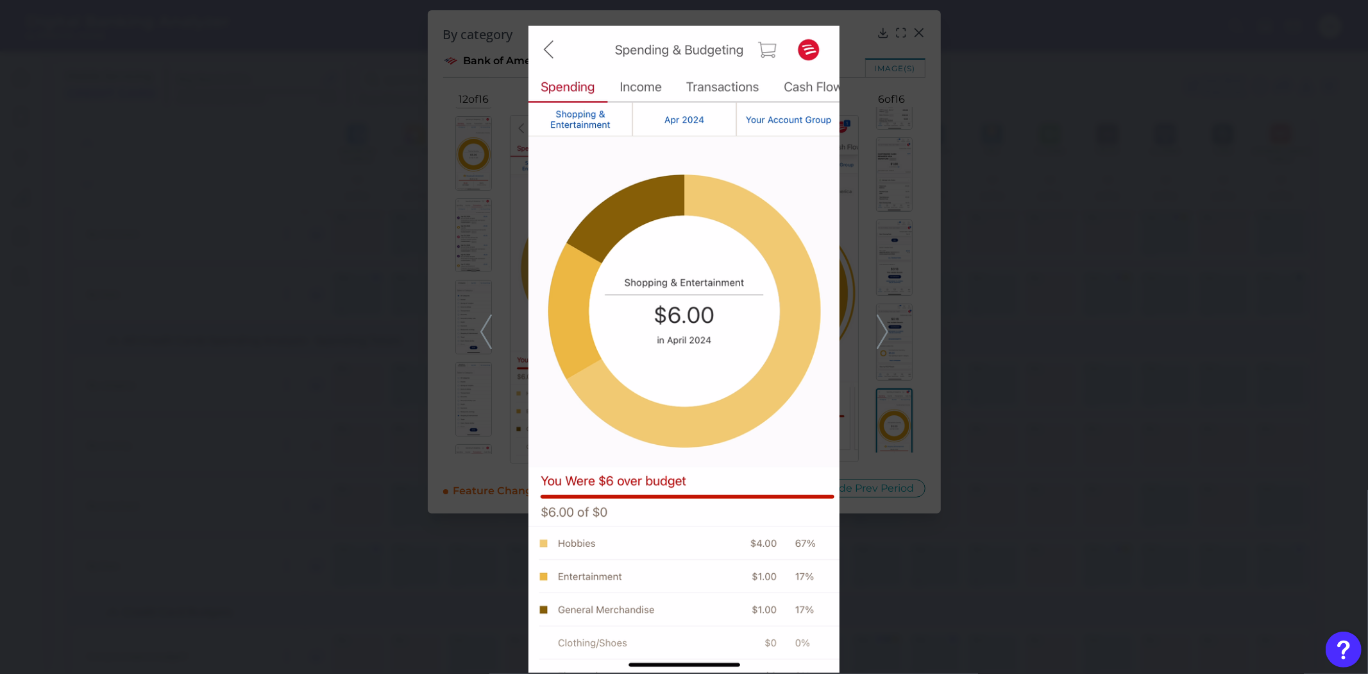
click at [881, 332] on icon at bounding box center [883, 331] width 12 height 35
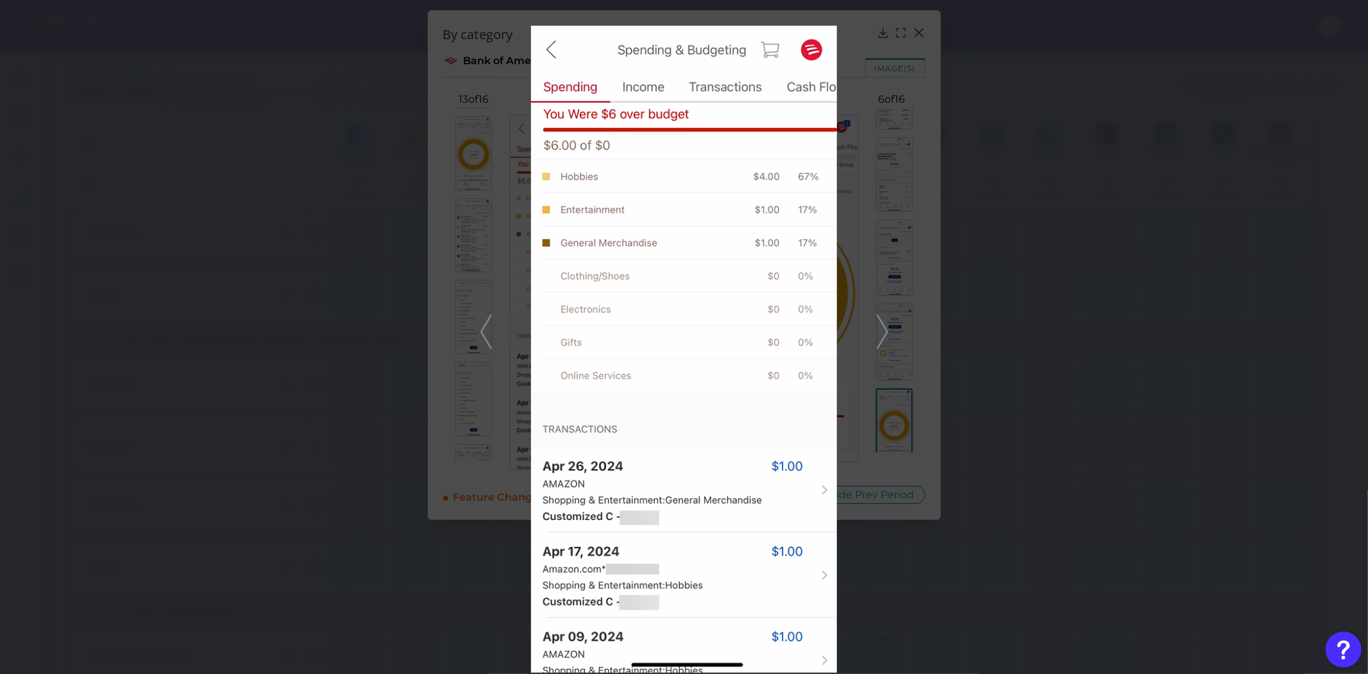
click at [488, 335] on icon at bounding box center [486, 331] width 12 height 35
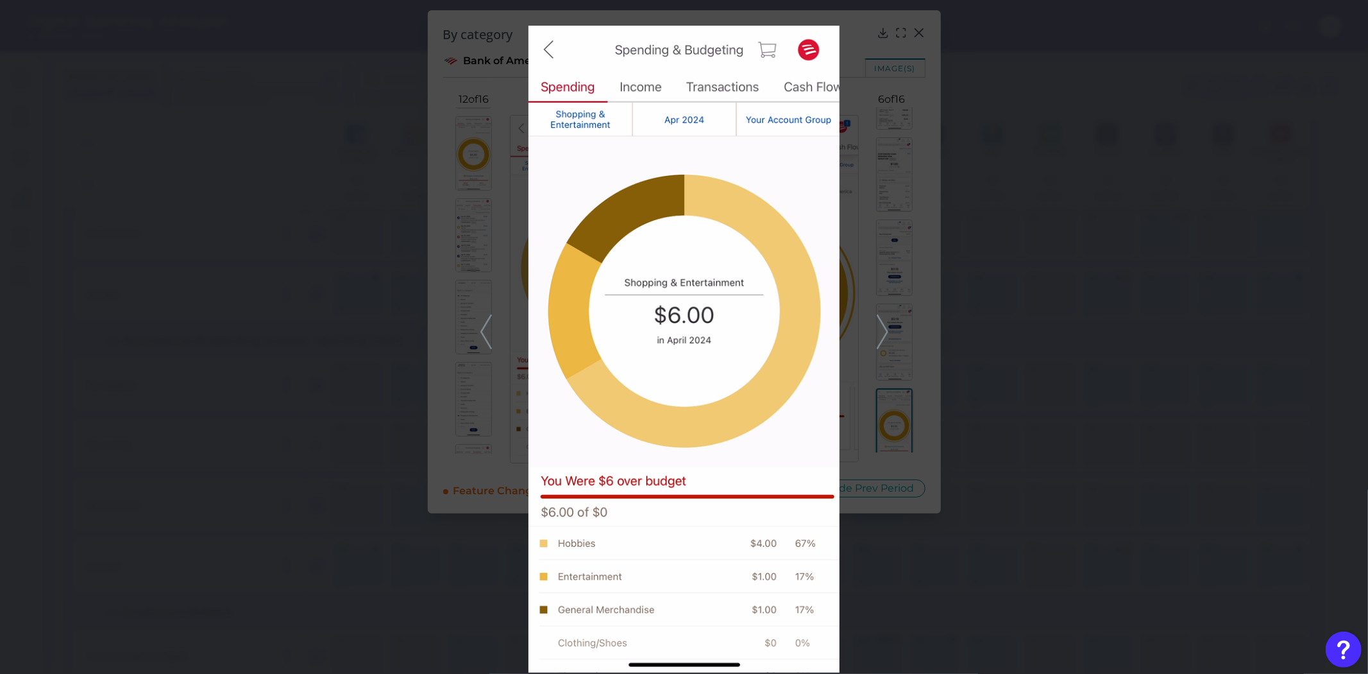
click at [393, 338] on div at bounding box center [684, 337] width 1368 height 674
